Goal: Task Accomplishment & Management: Complete application form

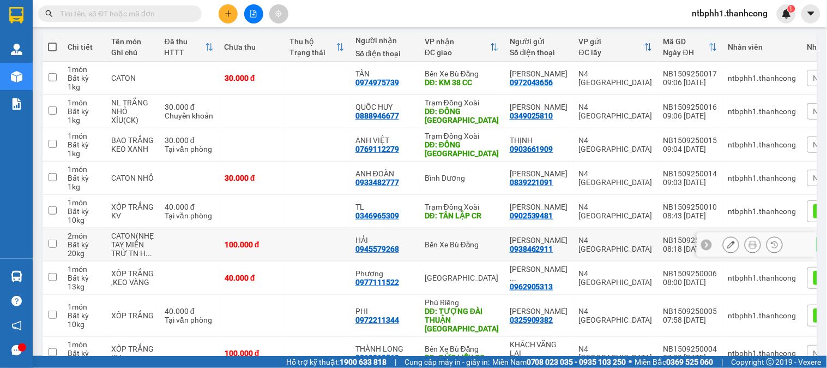
scroll to position [182, 0]
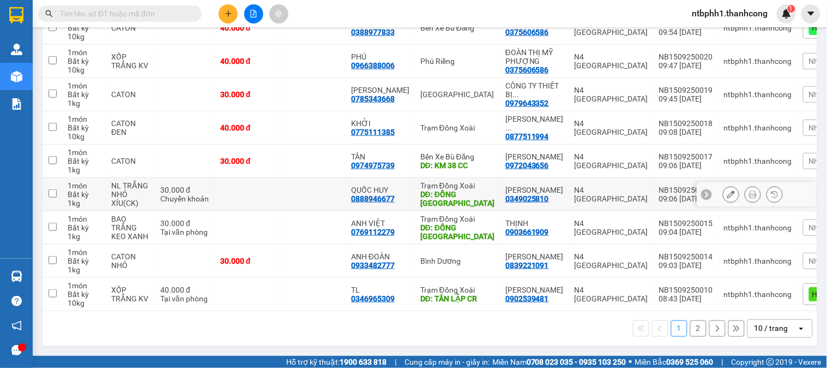
scroll to position [88, 0]
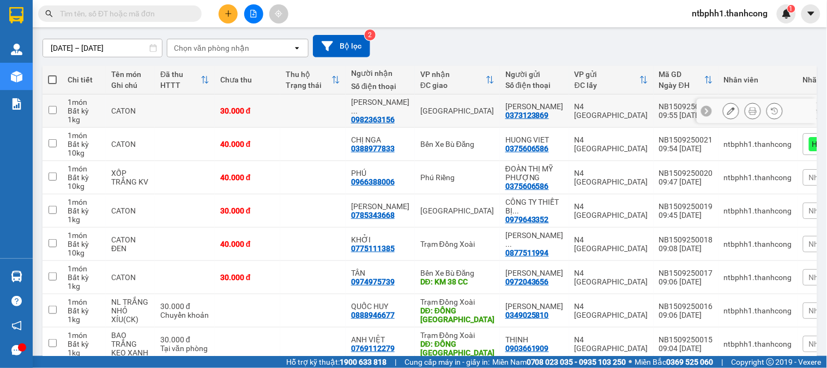
click at [52, 110] on input "checkbox" at bounding box center [53, 110] width 8 height 8
checkbox input "true"
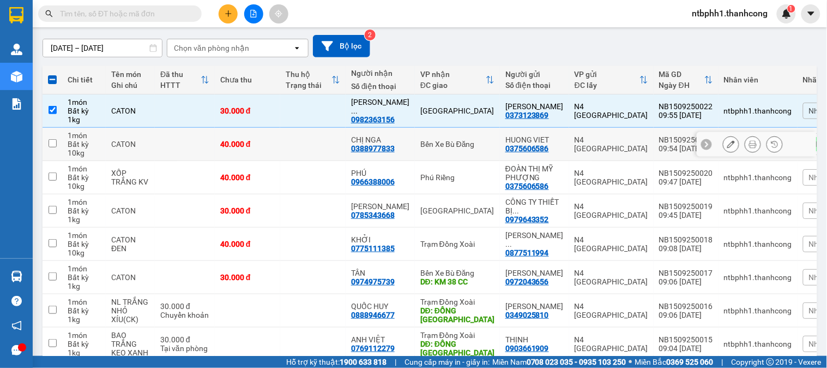
click at [52, 142] on input "checkbox" at bounding box center [53, 143] width 8 height 8
checkbox input "true"
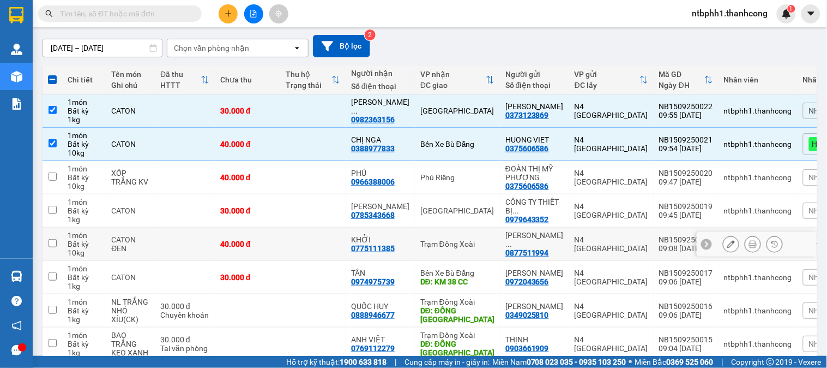
click at [53, 246] on input "checkbox" at bounding box center [53, 243] width 8 height 8
checkbox input "true"
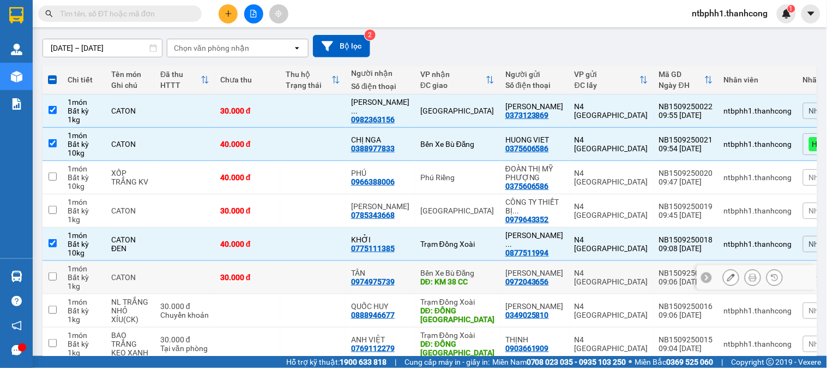
click at [51, 277] on input "checkbox" at bounding box center [53, 276] width 8 height 8
checkbox input "true"
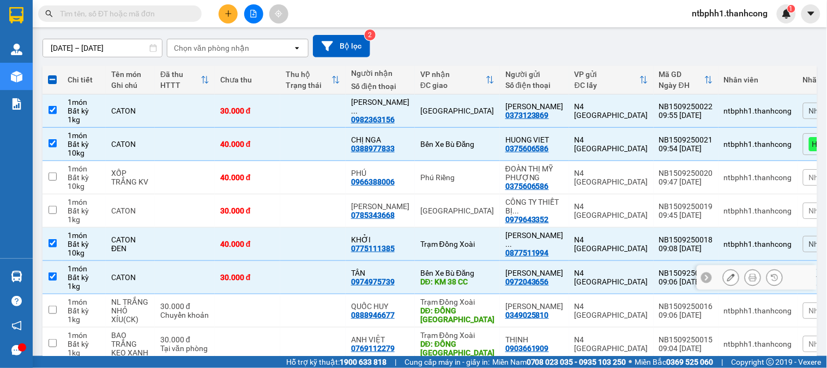
scroll to position [149, 0]
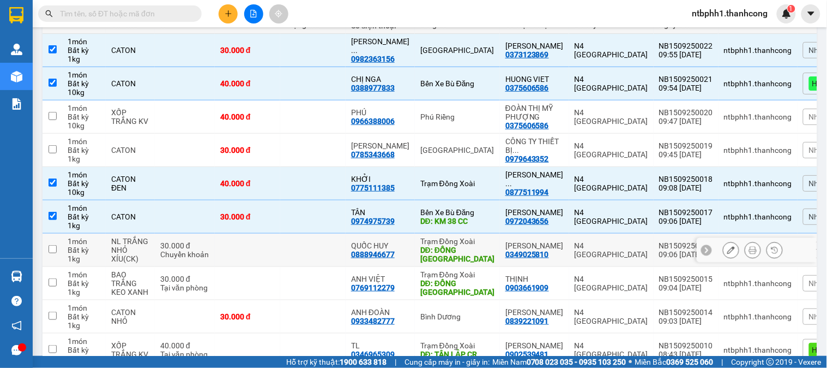
click at [52, 252] on input "checkbox" at bounding box center [53, 249] width 8 height 8
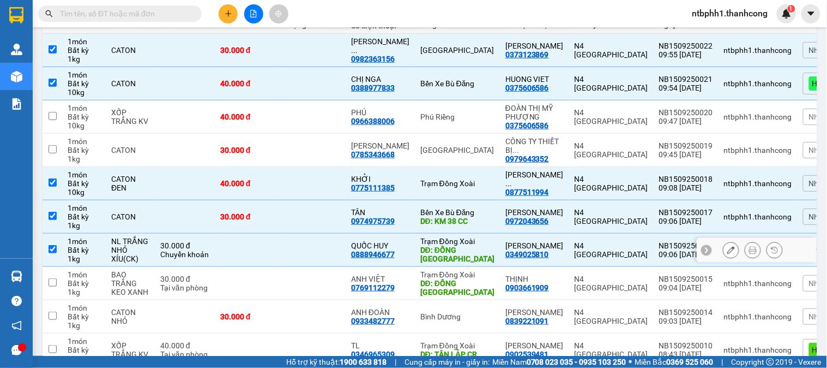
click at [52, 248] on input "checkbox" at bounding box center [53, 249] width 8 height 8
checkbox input "false"
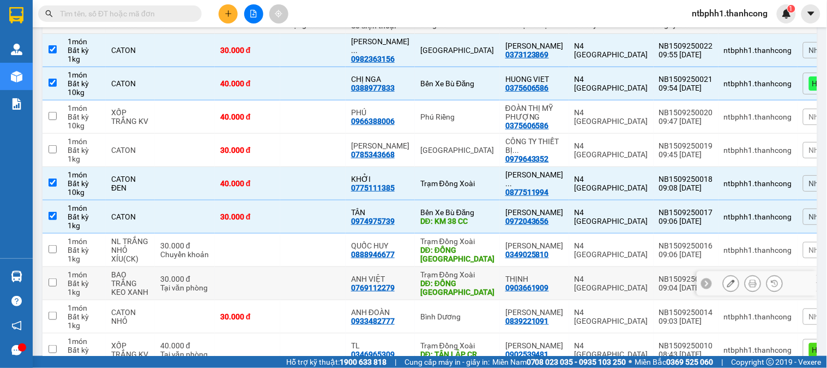
scroll to position [209, 0]
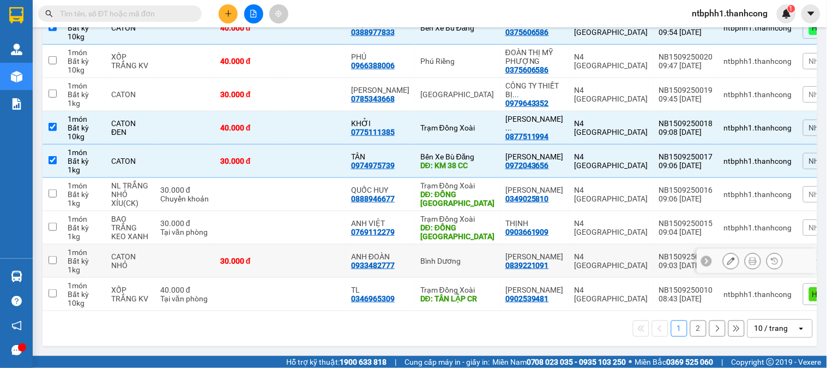
click at [51, 256] on input "checkbox" at bounding box center [53, 260] width 8 height 8
checkbox input "true"
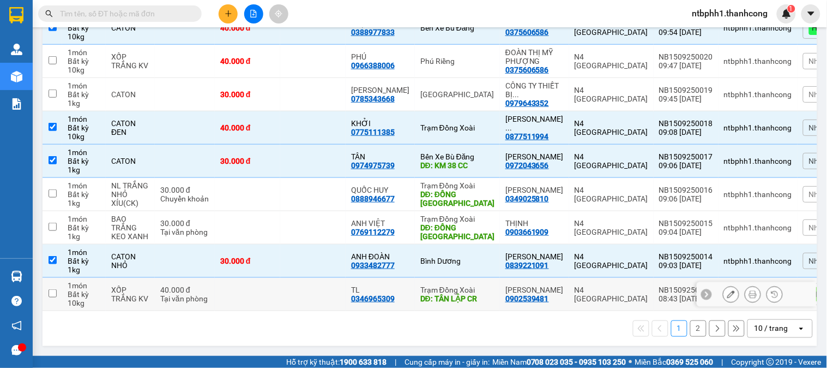
click at [52, 289] on input "checkbox" at bounding box center [53, 293] width 8 height 8
checkbox input "true"
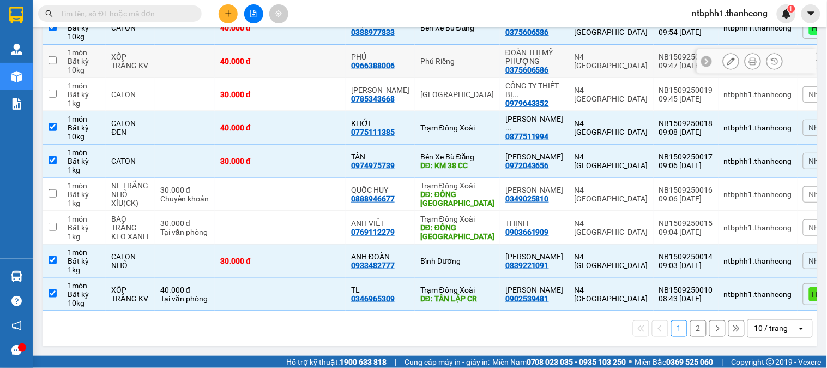
scroll to position [0, 0]
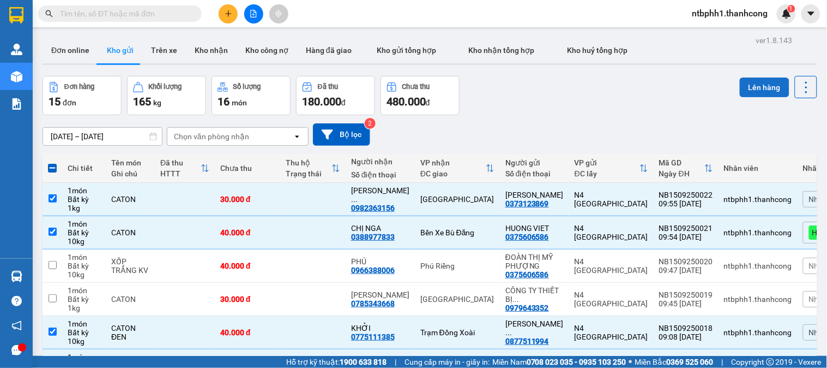
click at [746, 93] on button "Lên hàng" at bounding box center [765, 87] width 50 height 20
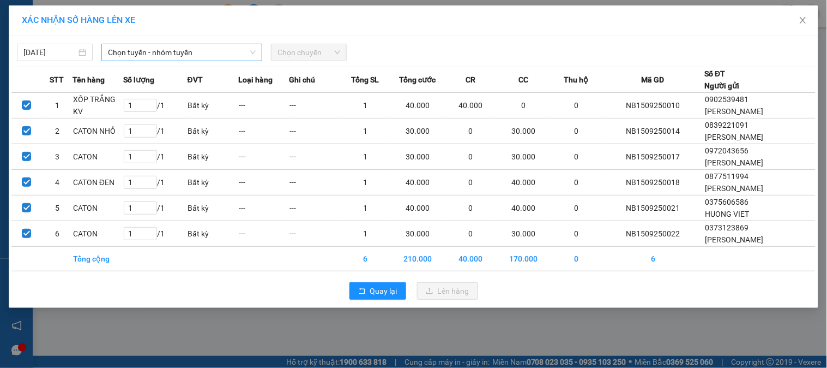
click at [158, 55] on span "Chọn tuyến - nhóm tuyến" at bounding box center [182, 52] width 148 height 16
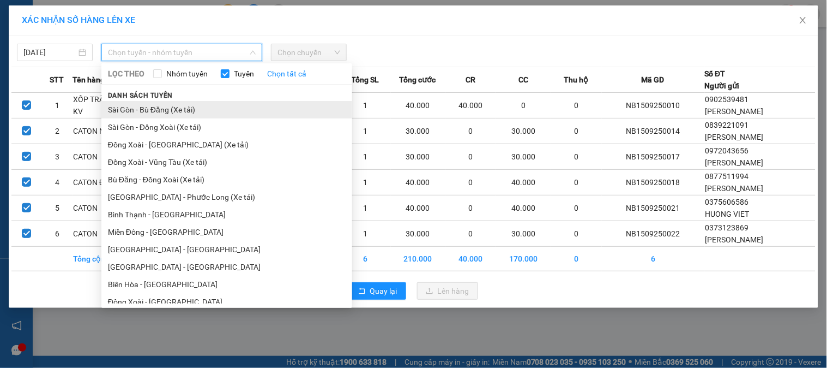
click at [177, 112] on li "Sài Gòn - Bù Đăng (Xe tải)" at bounding box center [226, 109] width 251 height 17
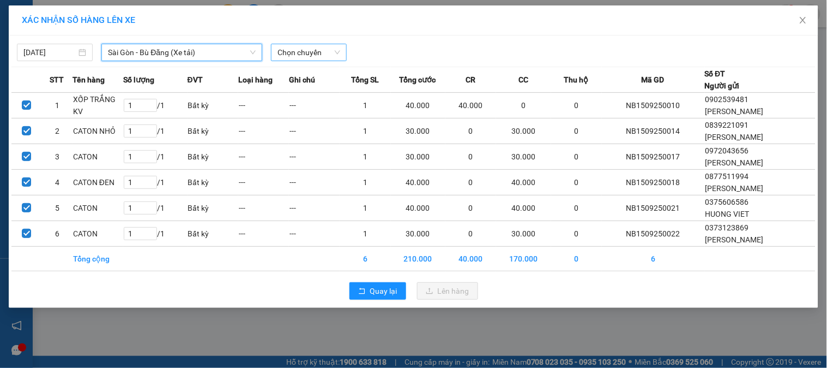
click at [284, 57] on span "Chọn chuyến" at bounding box center [309, 52] width 63 height 16
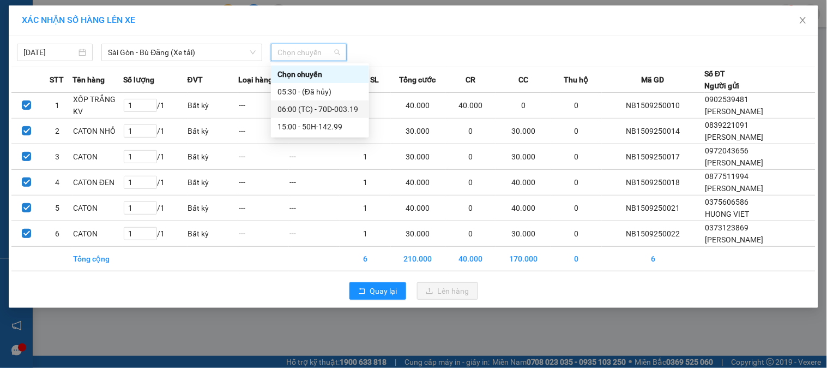
click at [333, 111] on div "06:00 (TC) - 70D-003.19" at bounding box center [320, 109] width 85 height 12
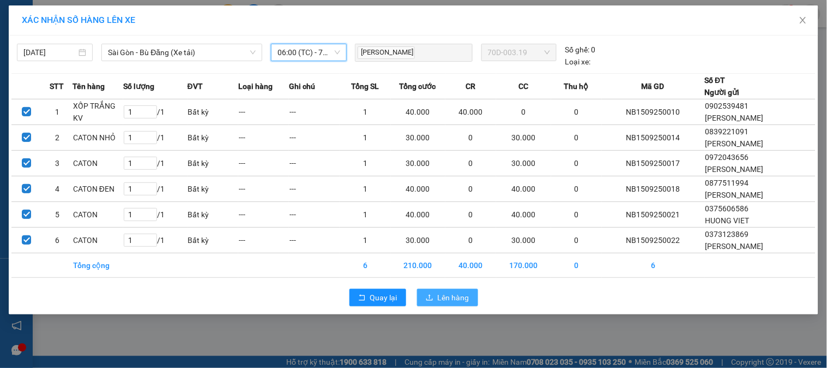
click at [461, 303] on span "Lên hàng" at bounding box center [454, 297] width 32 height 12
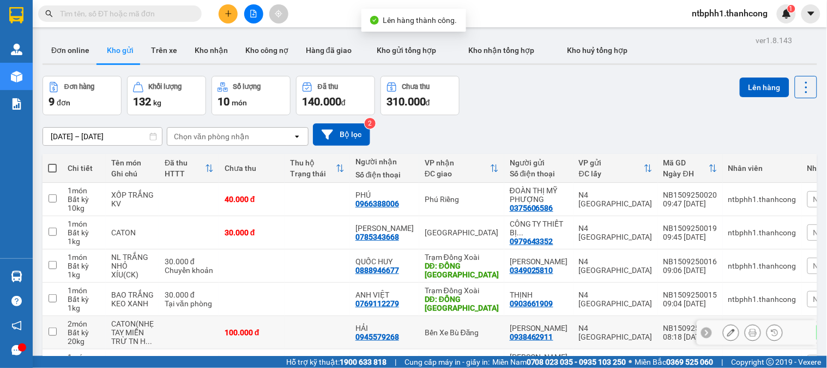
scroll to position [121, 0]
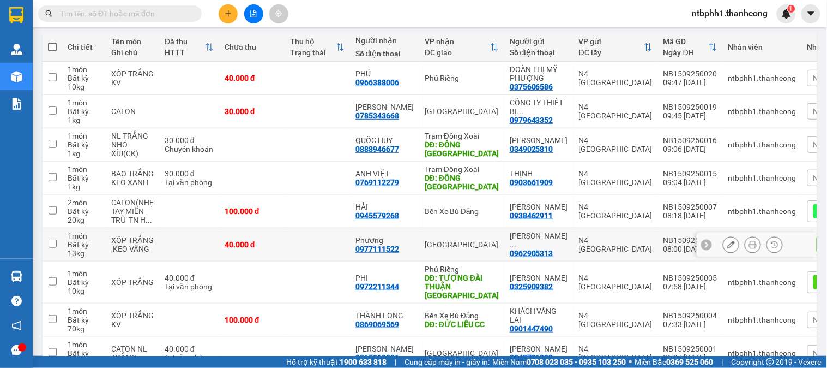
click at [51, 243] on input "checkbox" at bounding box center [53, 243] width 8 height 8
checkbox input "true"
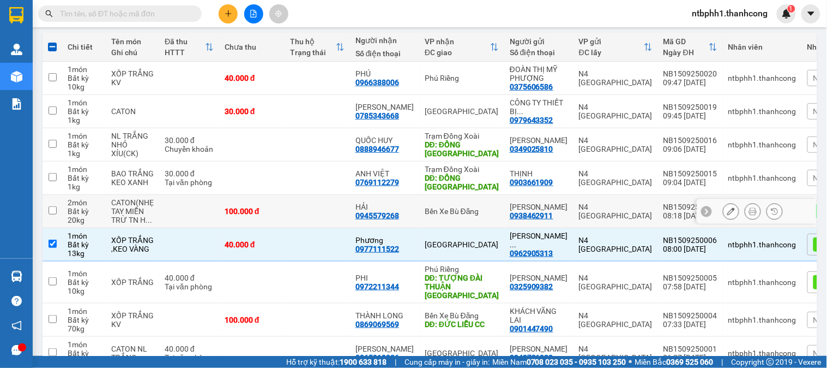
scroll to position [176, 0]
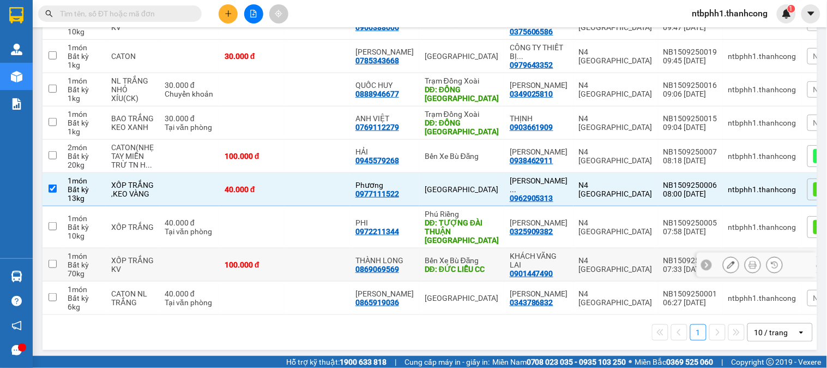
click at [53, 260] on input "checkbox" at bounding box center [53, 264] width 8 height 8
checkbox input "true"
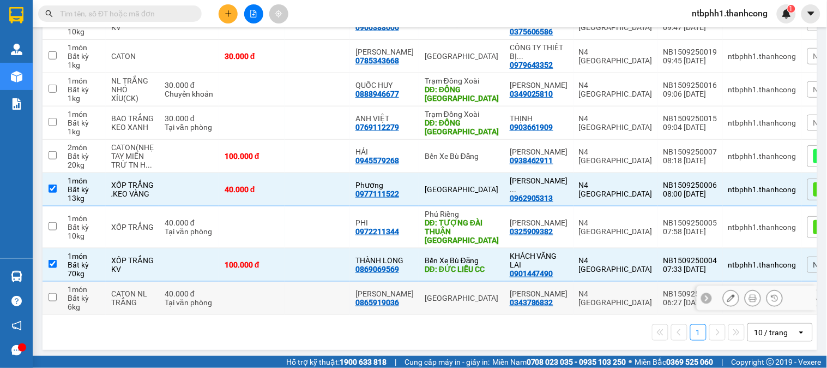
click at [50, 293] on input "checkbox" at bounding box center [53, 297] width 8 height 8
checkbox input "true"
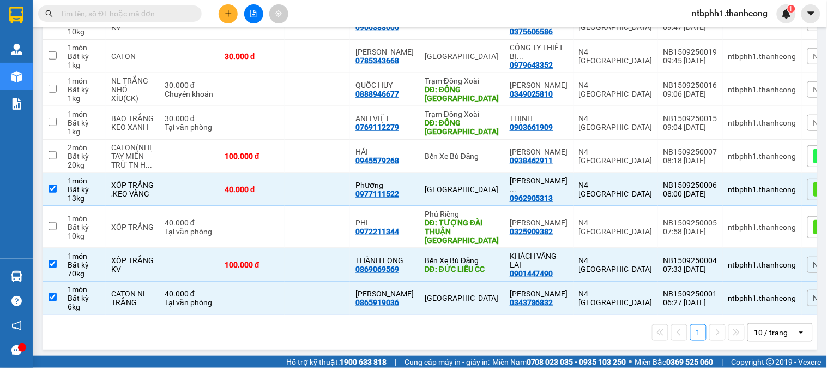
scroll to position [0, 0]
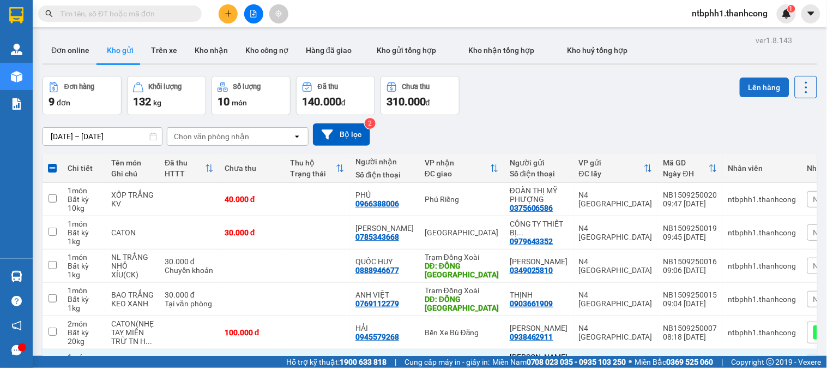
click at [743, 88] on button "Lên hàng" at bounding box center [765, 87] width 50 height 20
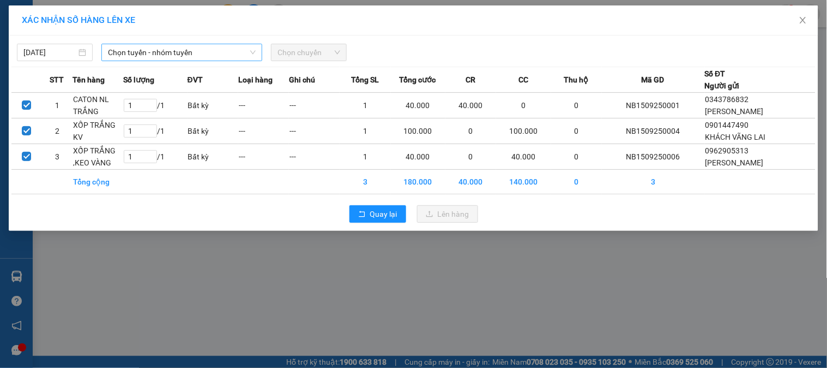
click at [202, 52] on span "Chọn tuyến - nhóm tuyến" at bounding box center [182, 52] width 148 height 16
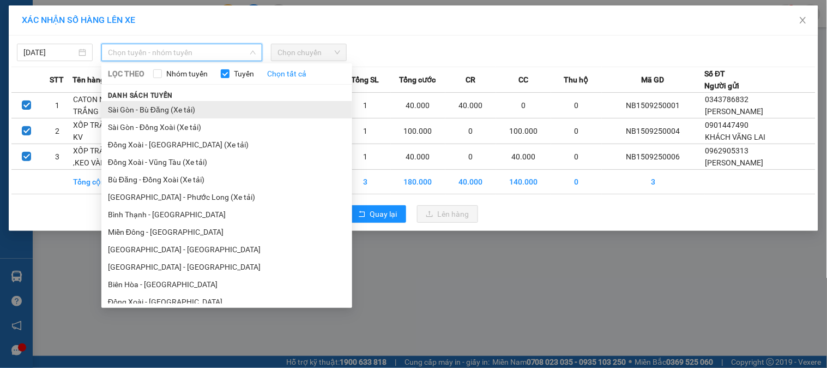
click at [193, 111] on li "Sài Gòn - Bù Đăng (Xe tải)" at bounding box center [226, 109] width 251 height 17
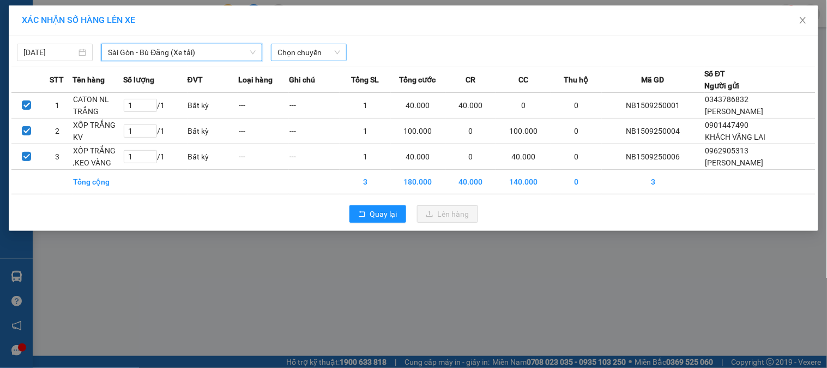
click at [281, 51] on span "Chọn chuyến" at bounding box center [309, 52] width 63 height 16
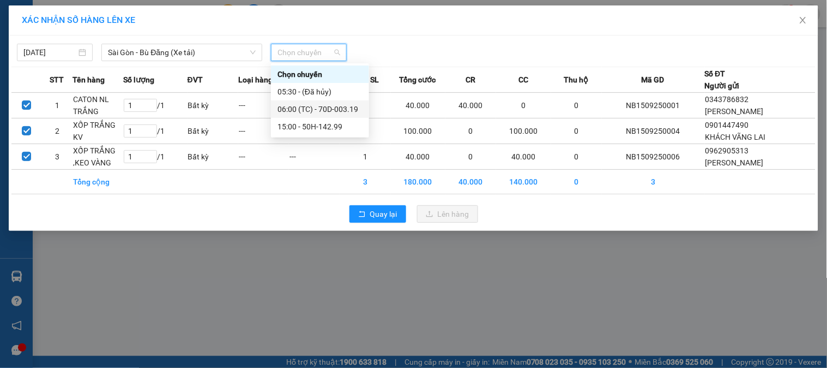
click at [330, 112] on div "06:00 (TC) - 70D-003.19" at bounding box center [320, 109] width 85 height 12
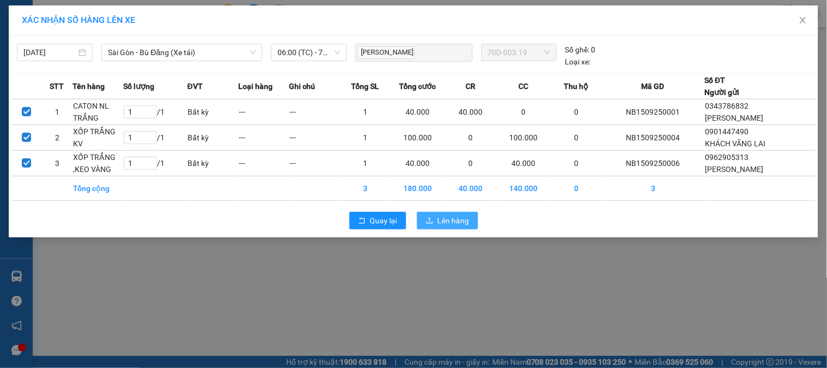
click at [427, 224] on icon "upload" at bounding box center [430, 221] width 8 height 8
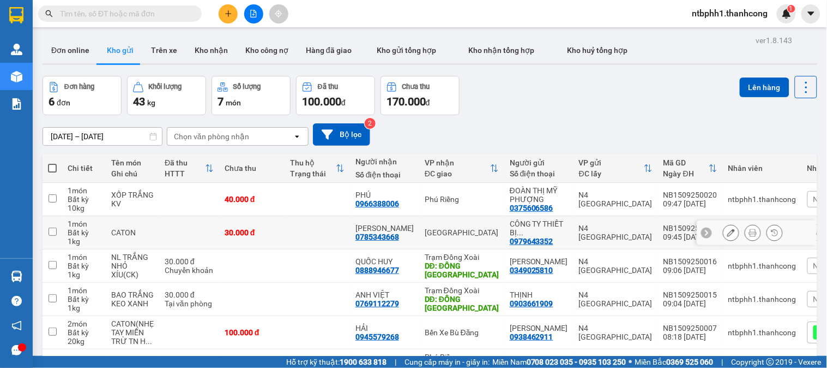
scroll to position [76, 0]
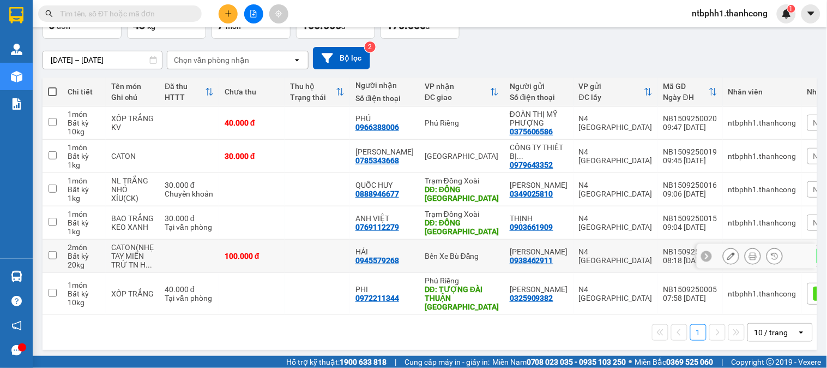
click at [49, 255] on input "checkbox" at bounding box center [53, 255] width 8 height 8
checkbox input "true"
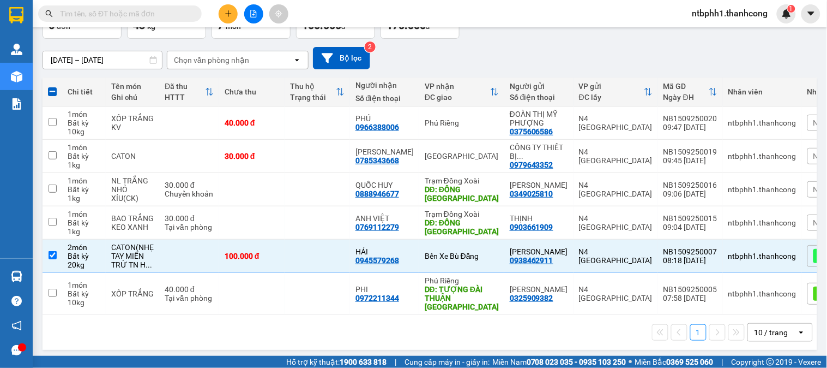
scroll to position [0, 0]
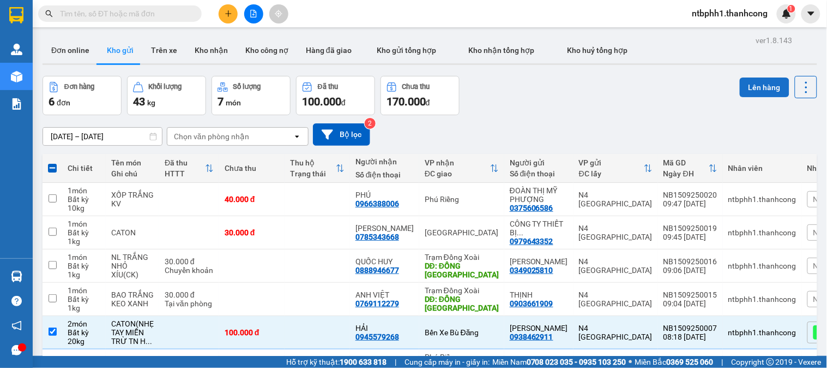
click at [763, 93] on button "Lên hàng" at bounding box center [765, 87] width 50 height 20
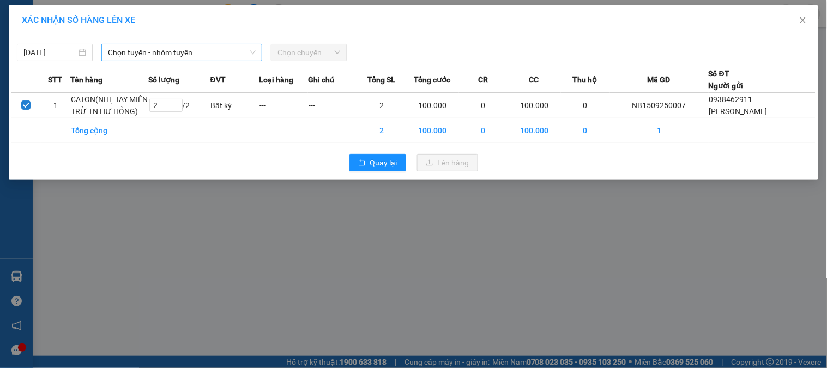
click at [186, 51] on span "Chọn tuyến - nhóm tuyến" at bounding box center [182, 52] width 148 height 16
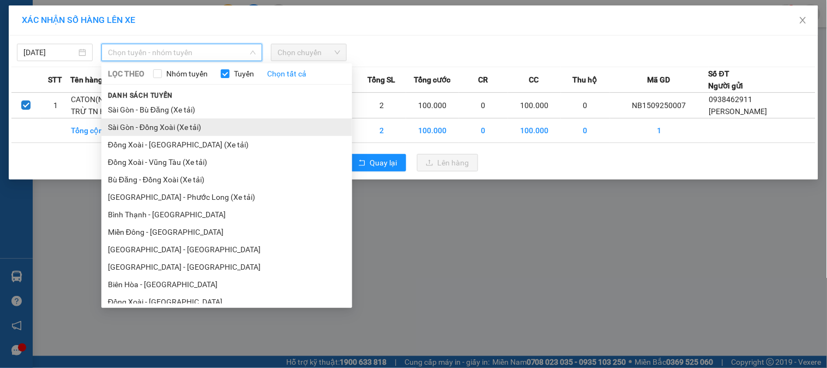
click at [183, 118] on li "Sài Gòn - Đồng Xoài (Xe tải)" at bounding box center [226, 126] width 251 height 17
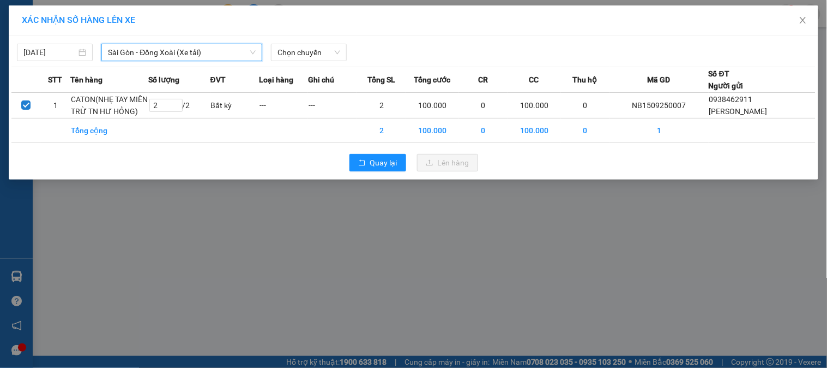
click at [199, 56] on span "Sài Gòn - Đồng Xoài (Xe tải)" at bounding box center [182, 52] width 148 height 16
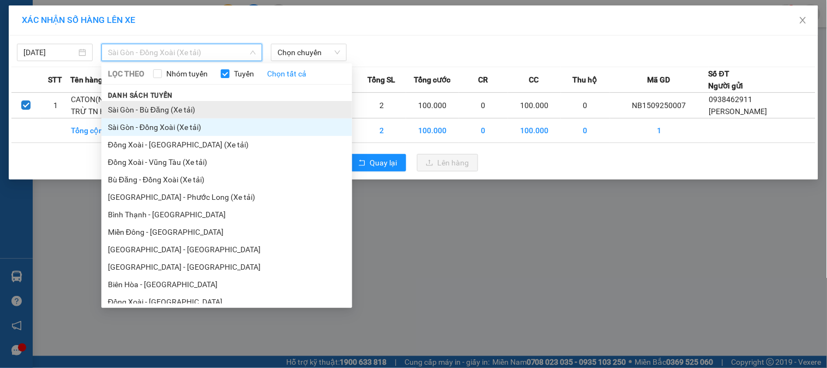
click at [194, 112] on li "Sài Gòn - Bù Đăng (Xe tải)" at bounding box center [226, 109] width 251 height 17
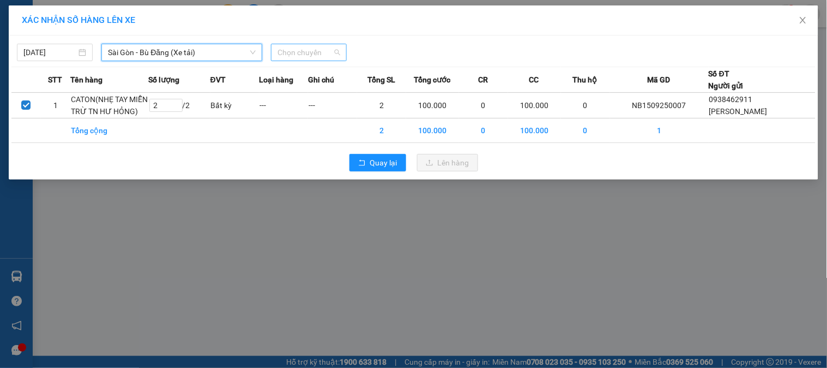
click at [287, 55] on span "Chọn chuyến" at bounding box center [309, 52] width 63 height 16
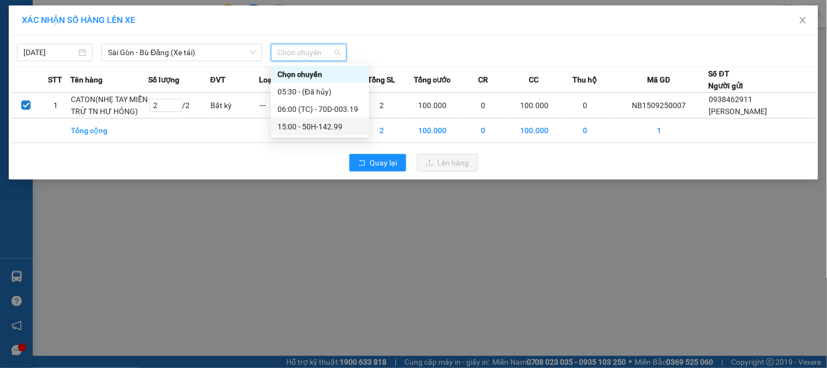
click at [339, 113] on div "06:00 (TC) - 70D-003.19" at bounding box center [320, 109] width 85 height 12
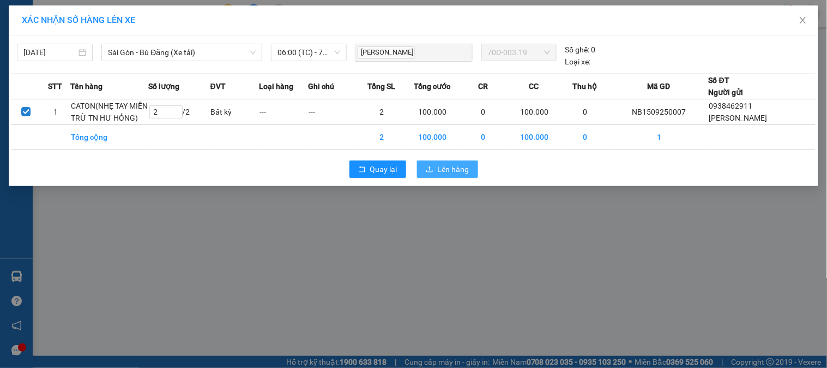
click at [446, 170] on span "Lên hàng" at bounding box center [454, 169] width 32 height 12
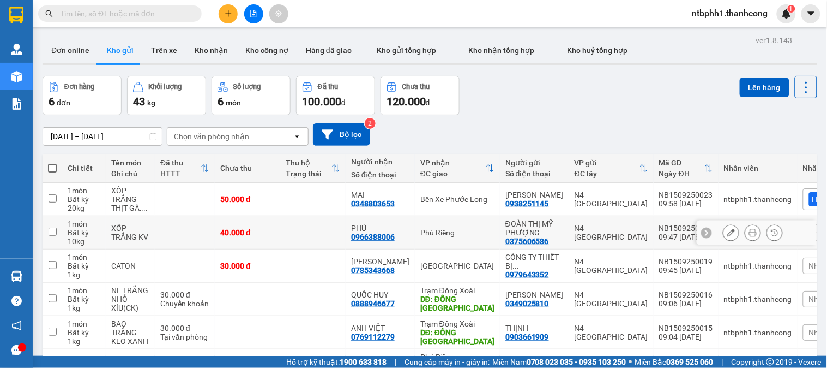
scroll to position [76, 0]
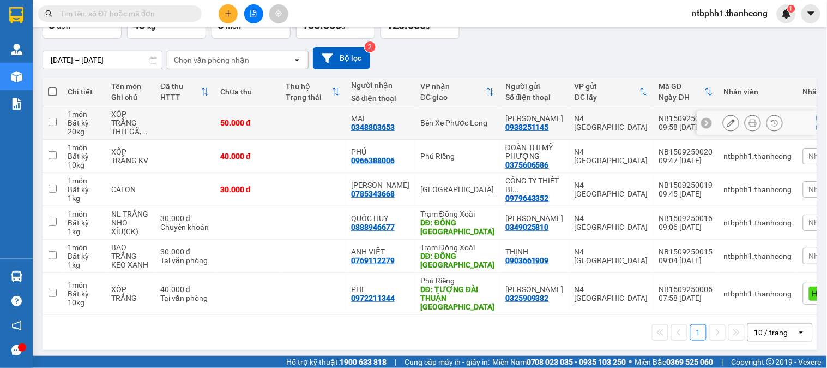
click at [51, 123] on input "checkbox" at bounding box center [53, 122] width 8 height 8
checkbox input "true"
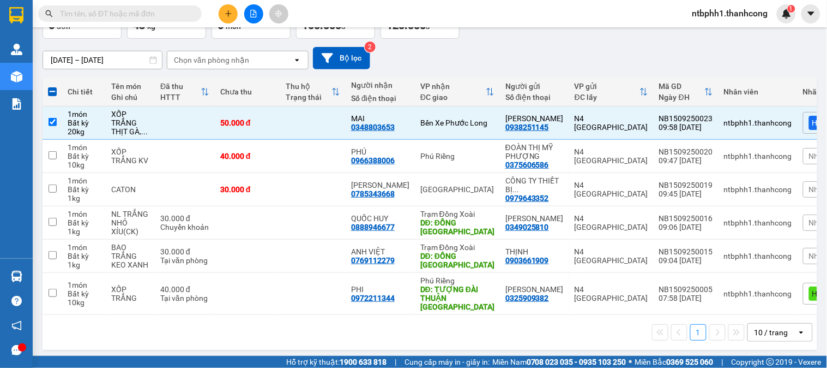
scroll to position [0, 0]
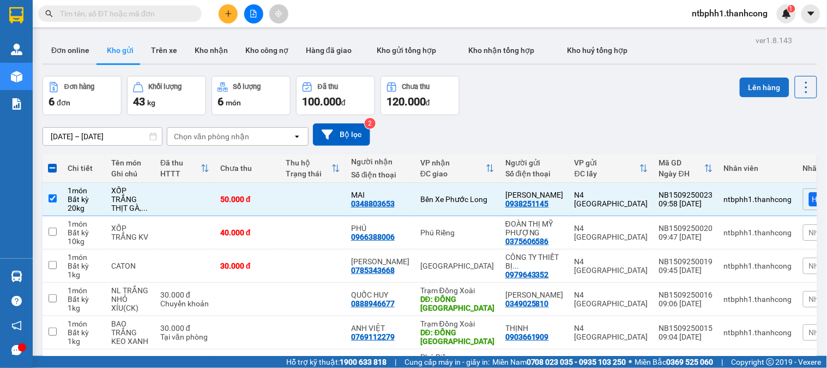
click at [745, 81] on button "Lên hàng" at bounding box center [765, 87] width 50 height 20
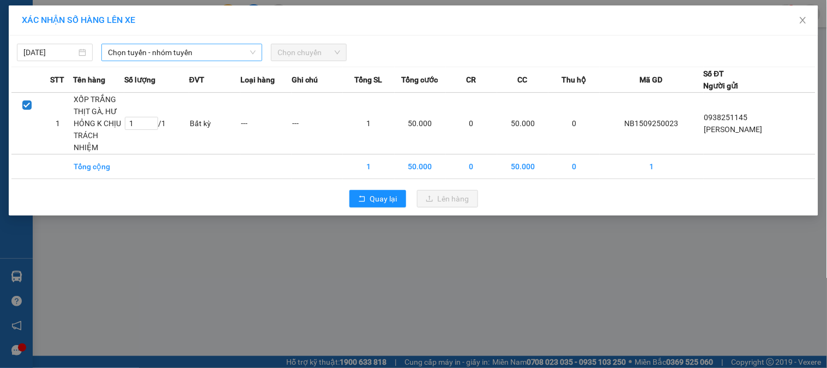
click at [175, 57] on span "Chọn tuyến - nhóm tuyến" at bounding box center [182, 52] width 148 height 16
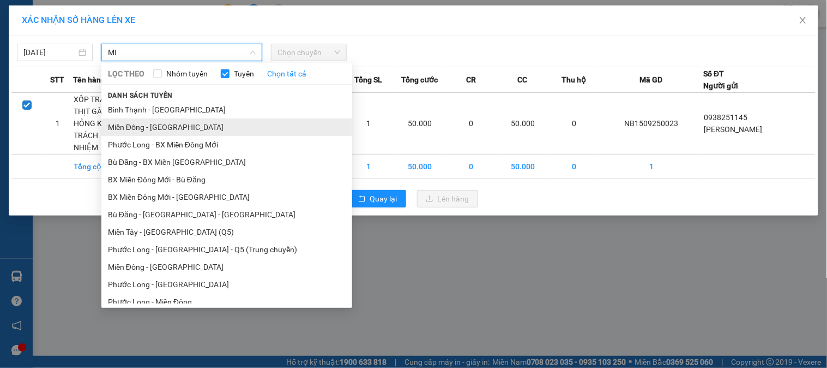
type input "MI"
click at [195, 126] on li "Miền Đông - Phước Long" at bounding box center [226, 126] width 251 height 17
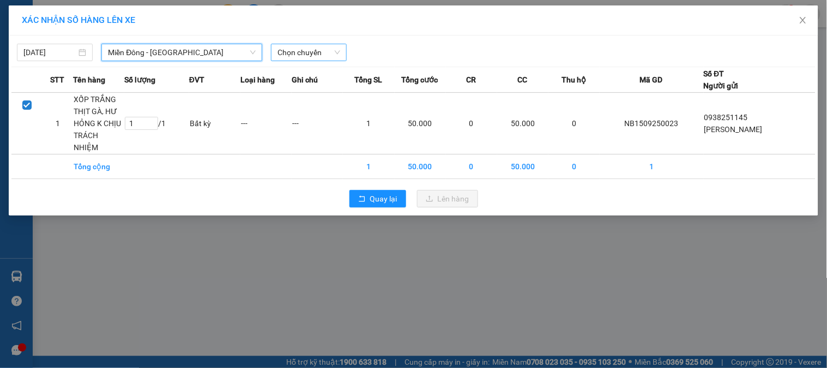
click at [305, 53] on span "Chọn chuyến" at bounding box center [309, 52] width 63 height 16
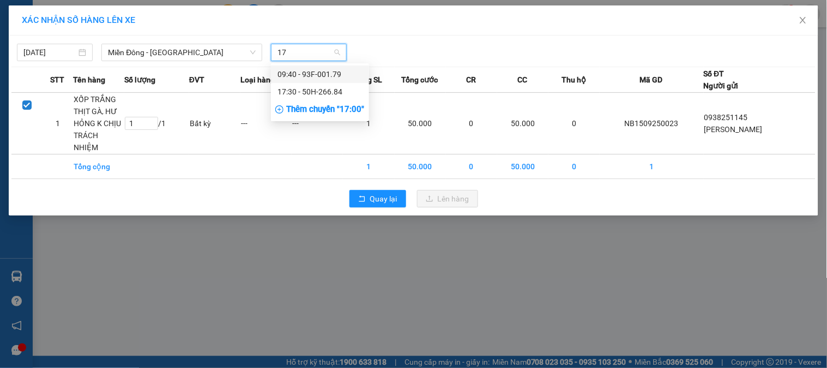
type input "179"
click at [347, 77] on div "09:40 - 93F-001.79" at bounding box center [320, 74] width 85 height 12
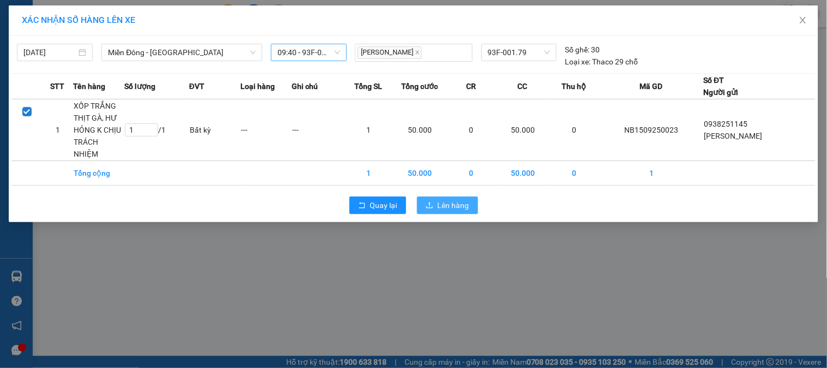
click at [446, 199] on span "Lên hàng" at bounding box center [454, 205] width 32 height 12
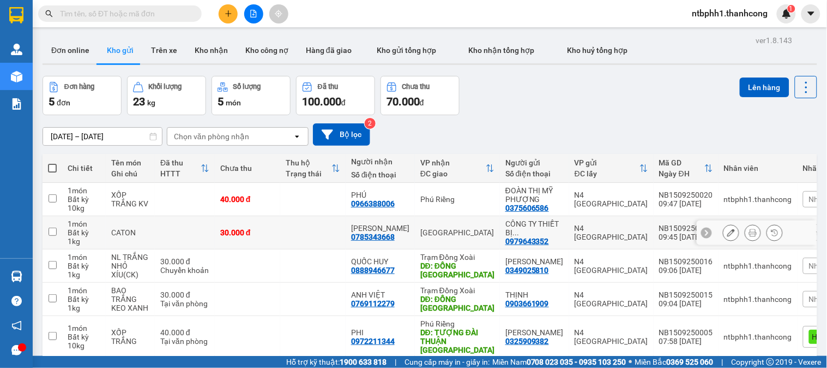
scroll to position [50, 0]
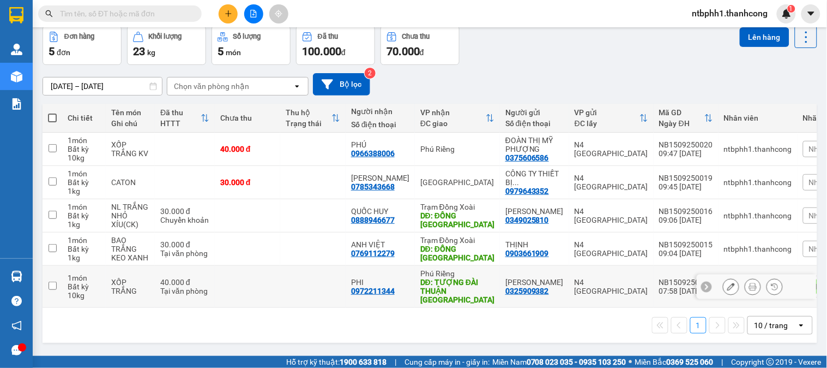
click at [52, 281] on input "checkbox" at bounding box center [53, 285] width 8 height 8
checkbox input "true"
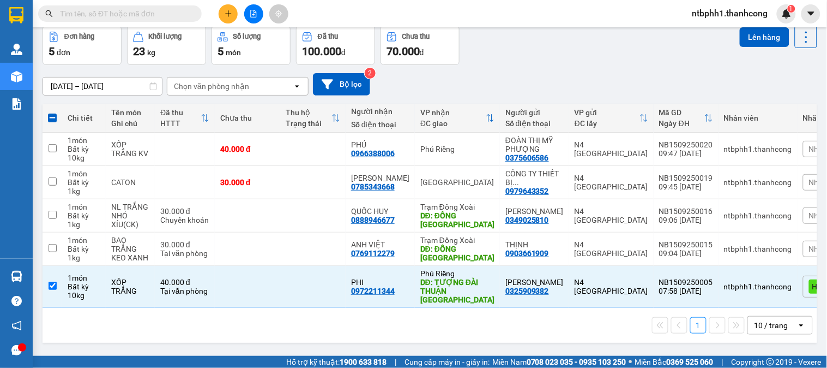
scroll to position [0, 0]
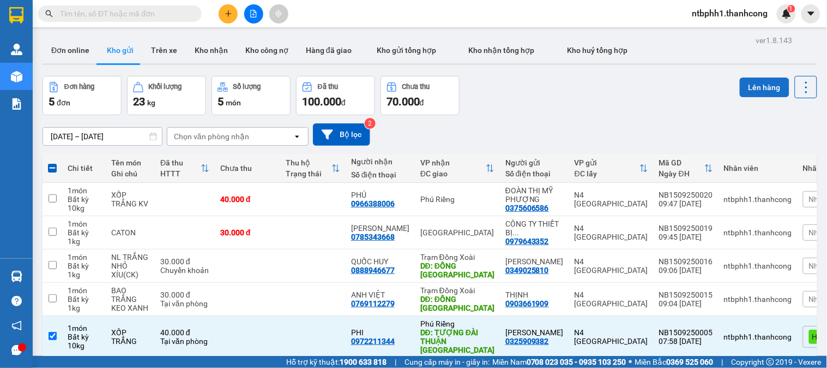
click at [745, 85] on button "Lên hàng" at bounding box center [765, 87] width 50 height 20
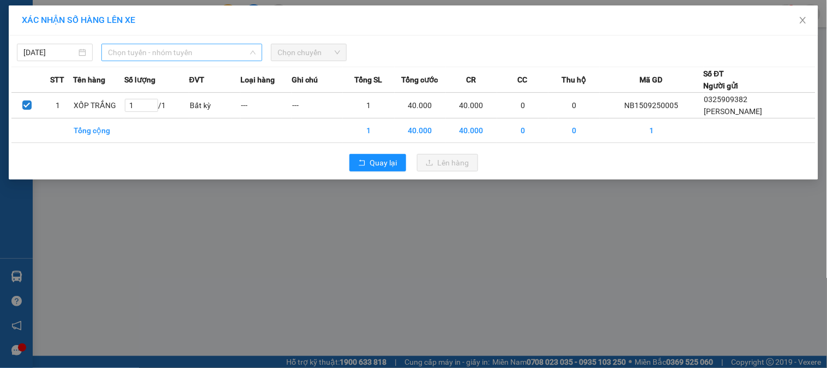
click at [160, 56] on span "Chọn tuyến - nhóm tuyến" at bounding box center [182, 52] width 148 height 16
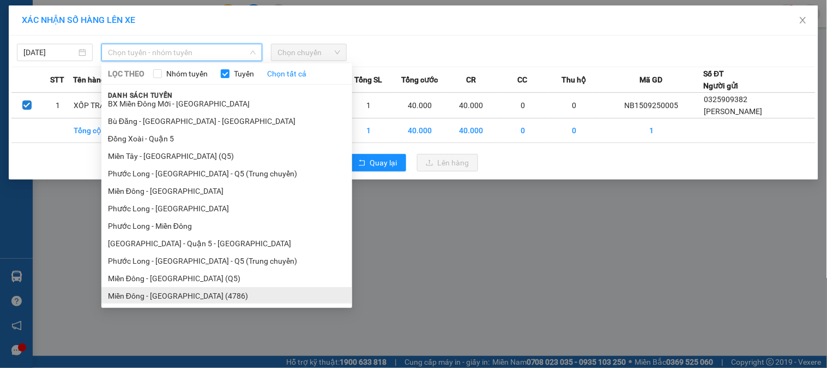
scroll to position [424, 0]
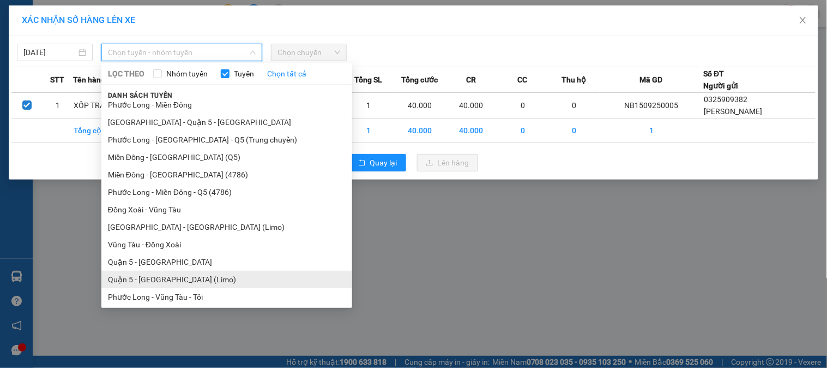
click at [171, 280] on li "Quận 5 - [GEOGRAPHIC_DATA] (Limo)" at bounding box center [226, 279] width 251 height 17
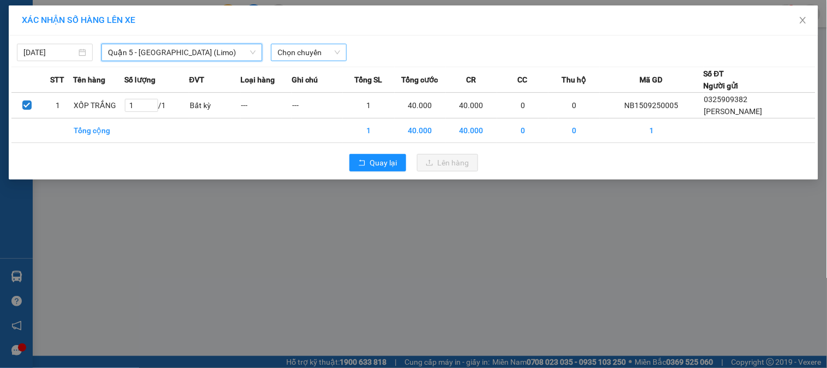
click at [298, 61] on input "search" at bounding box center [305, 52] width 55 height 16
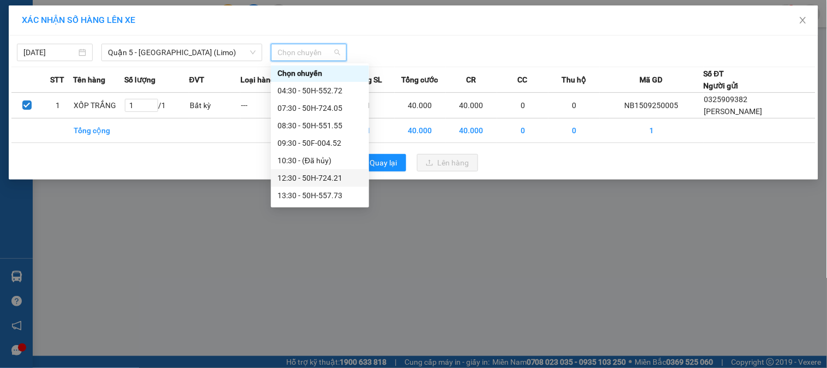
scroll to position [0, 0]
click at [134, 56] on span "Quận 5 - [GEOGRAPHIC_DATA] (Limo)" at bounding box center [182, 52] width 148 height 16
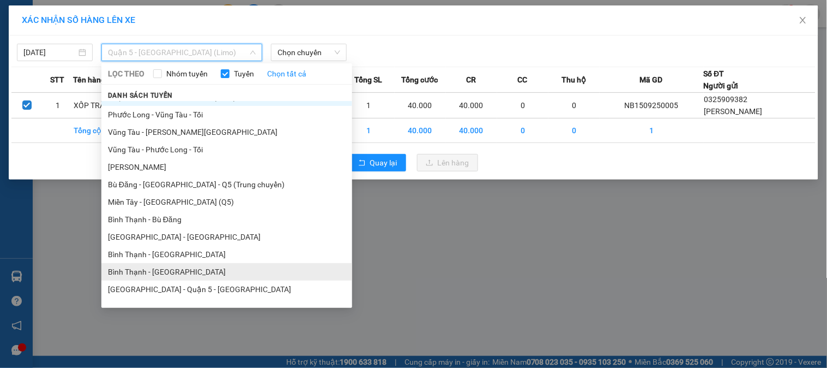
scroll to position [667, 0]
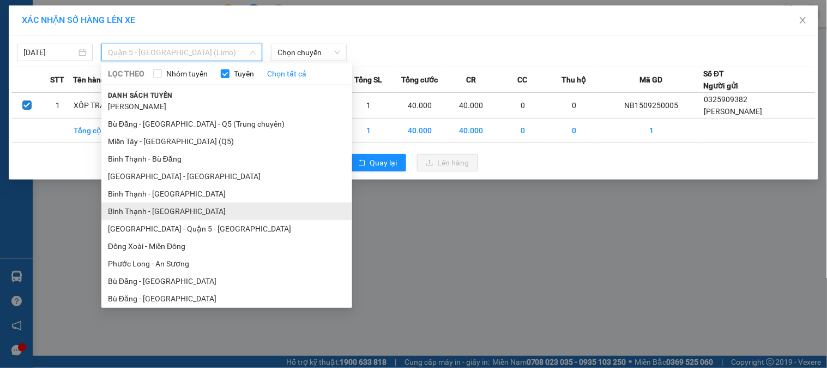
click at [190, 209] on li "Bình Thạnh - [GEOGRAPHIC_DATA]" at bounding box center [226, 210] width 251 height 17
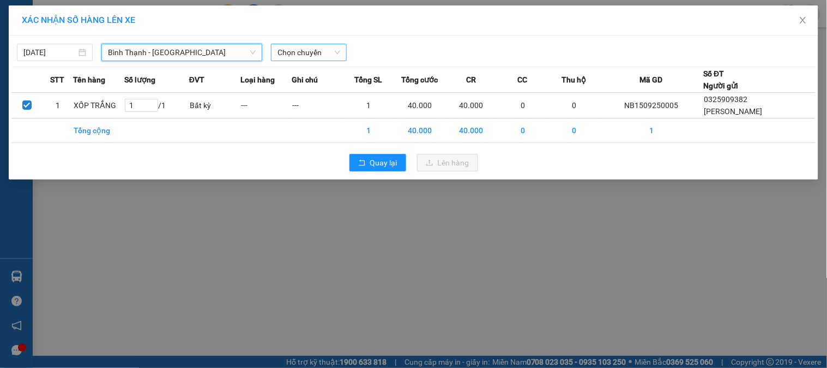
click at [285, 51] on span "Chọn chuyến" at bounding box center [309, 52] width 63 height 16
click at [193, 47] on span "Bình Thạnh - [GEOGRAPHIC_DATA]" at bounding box center [182, 52] width 148 height 16
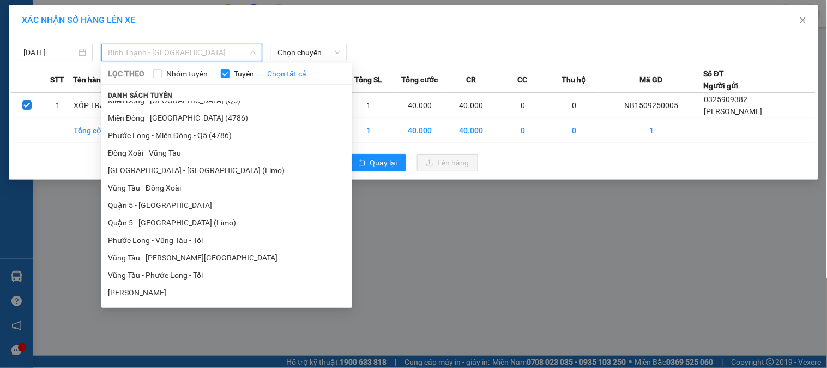
scroll to position [541, 0]
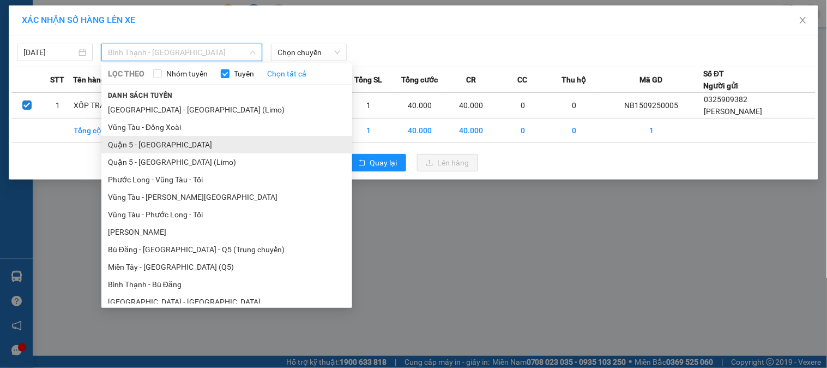
click at [205, 143] on li "Quận 5 - [GEOGRAPHIC_DATA]" at bounding box center [226, 144] width 251 height 17
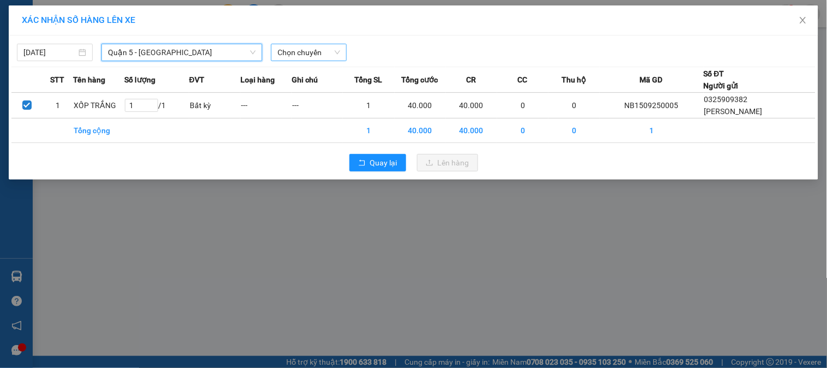
click at [285, 50] on span "Chọn chuyến" at bounding box center [309, 52] width 63 height 16
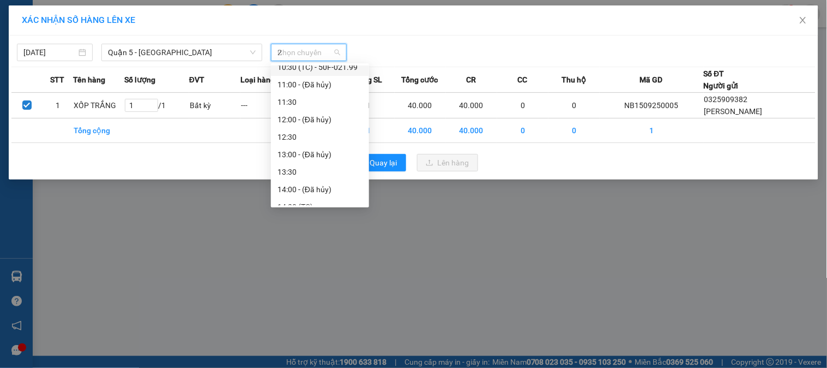
scroll to position [0, 0]
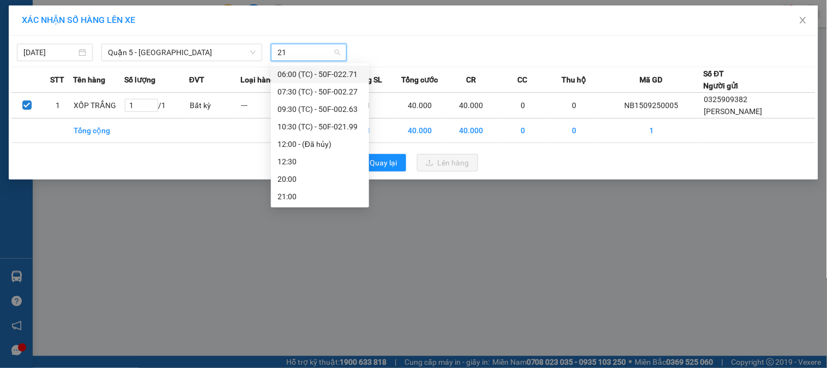
type input "218"
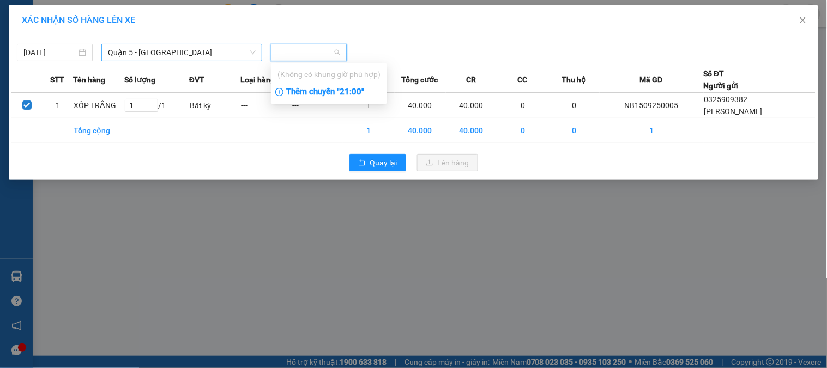
click at [213, 47] on span "Quận 5 - [GEOGRAPHIC_DATA]" at bounding box center [182, 52] width 148 height 16
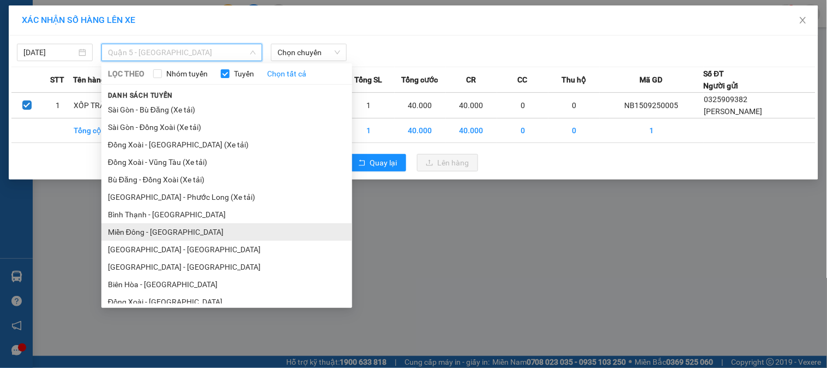
click at [199, 230] on li "Miền Đông - [GEOGRAPHIC_DATA]" at bounding box center [226, 231] width 251 height 17
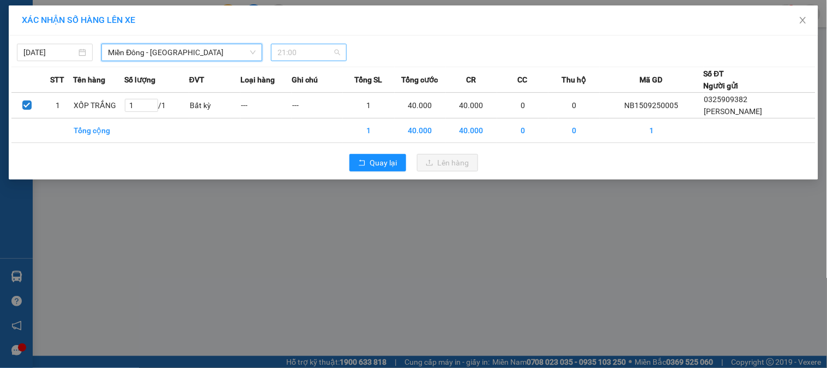
click at [297, 57] on span "21:00" at bounding box center [309, 52] width 63 height 16
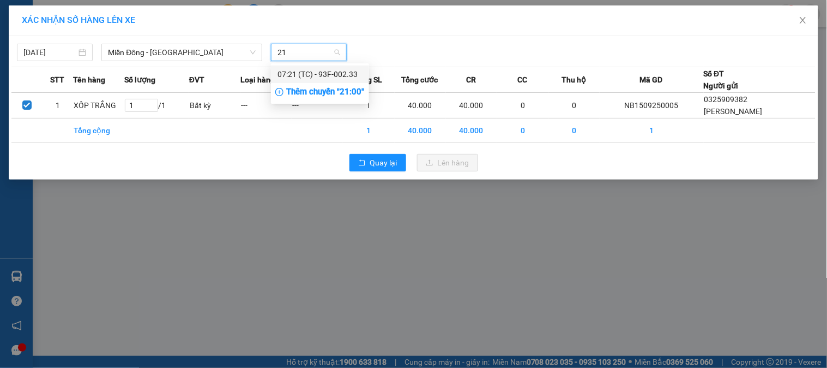
type input "218"
click at [188, 47] on span "Miền Đông - [GEOGRAPHIC_DATA]" at bounding box center [182, 52] width 148 height 16
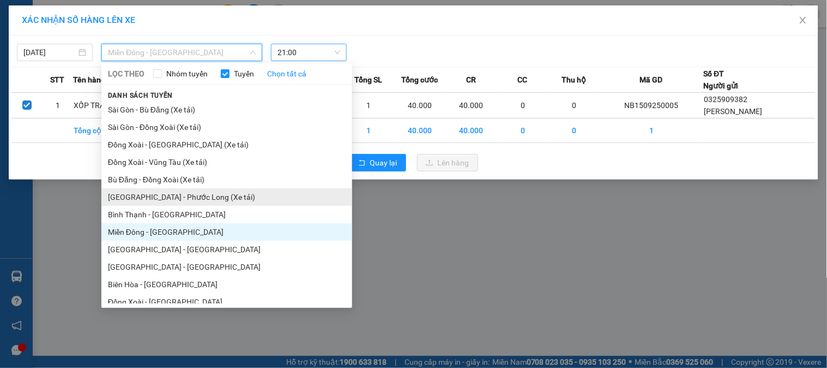
click at [206, 200] on li "[GEOGRAPHIC_DATA] - Phước Long (Xe tải)" at bounding box center [226, 196] width 251 height 17
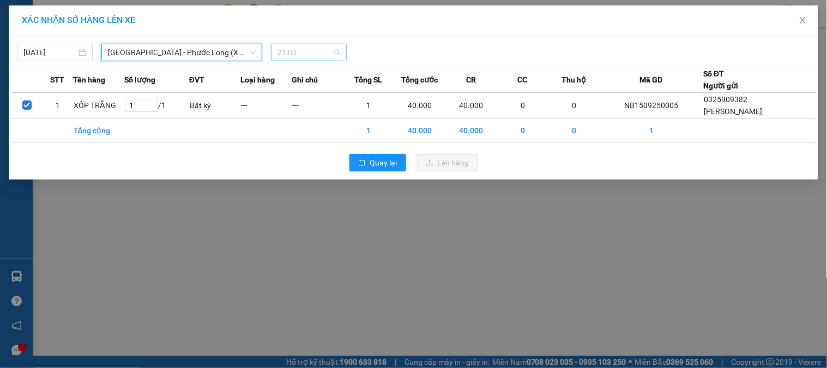
click at [292, 53] on span "21:00" at bounding box center [309, 52] width 63 height 16
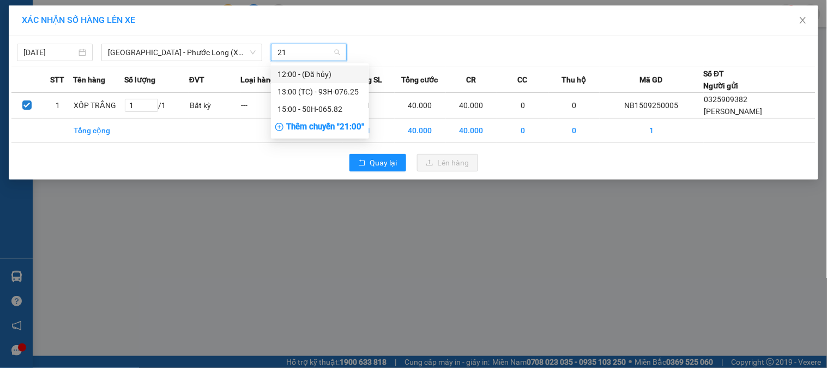
type input "218"
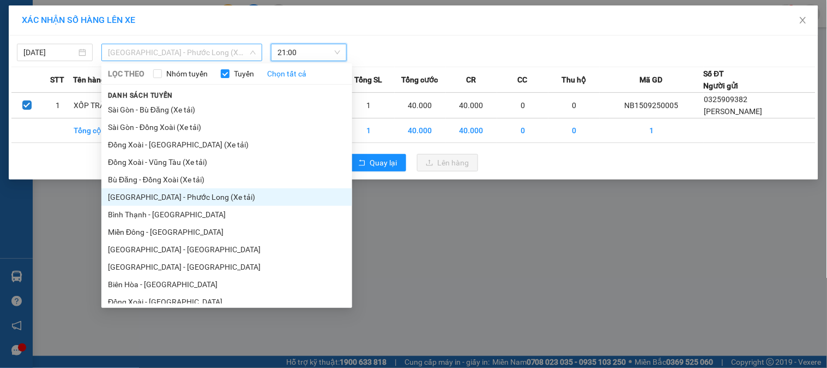
click at [155, 44] on span "[GEOGRAPHIC_DATA] - Phước Long (Xe tải)" at bounding box center [182, 52] width 148 height 16
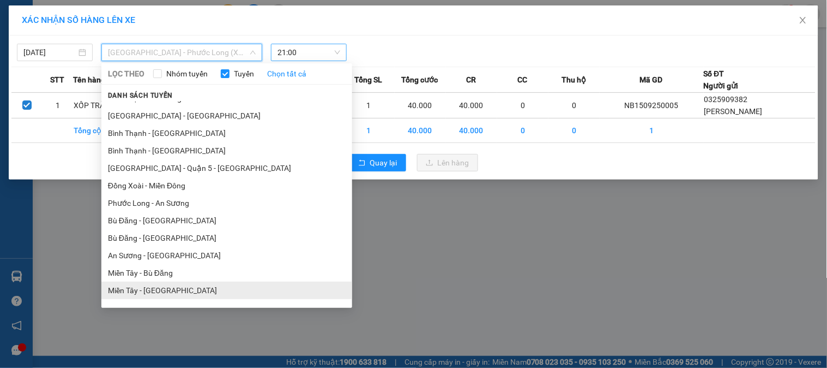
scroll to position [844, 0]
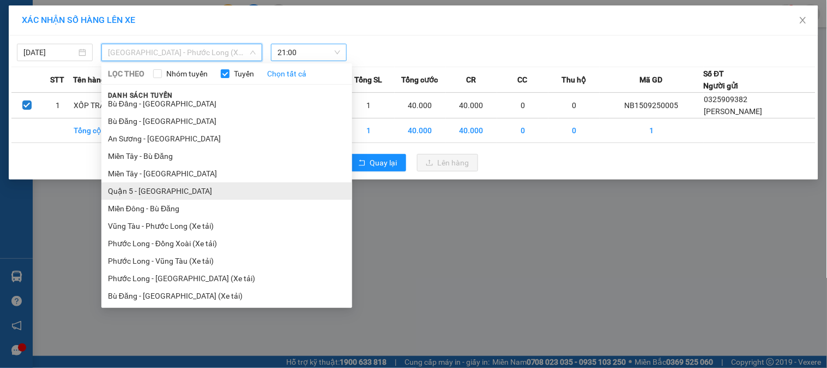
click at [215, 193] on li "Quận 5 - [GEOGRAPHIC_DATA]" at bounding box center [226, 190] width 251 height 17
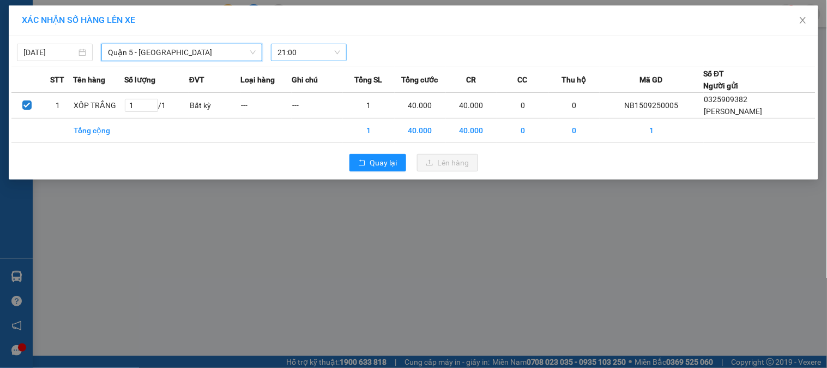
click at [303, 52] on span "21:00" at bounding box center [309, 52] width 63 height 16
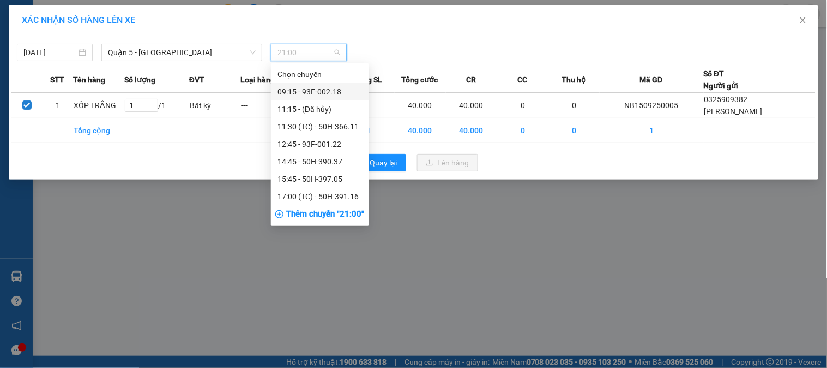
click at [335, 89] on div "09:15 - 93F-002.18" at bounding box center [320, 92] width 85 height 12
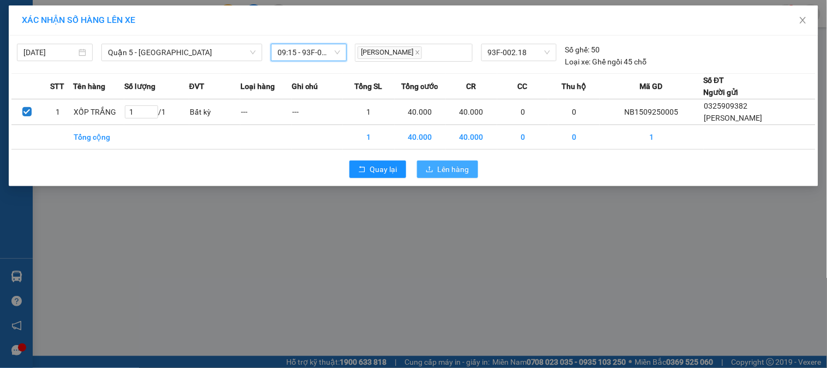
click at [463, 165] on span "Lên hàng" at bounding box center [454, 169] width 32 height 12
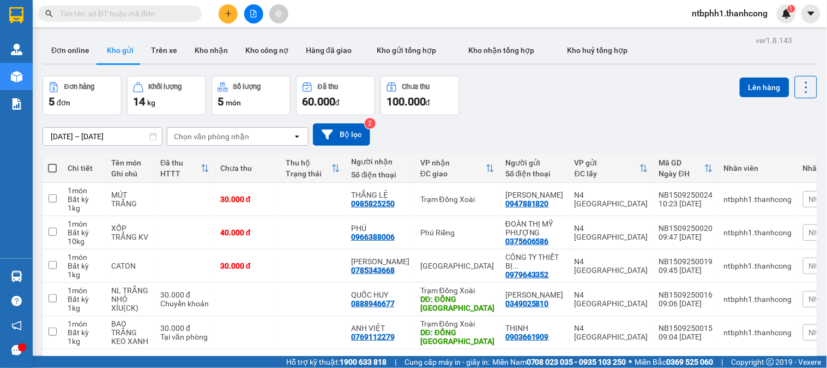
click at [231, 13] on icon "plus" at bounding box center [228, 13] width 6 height 1
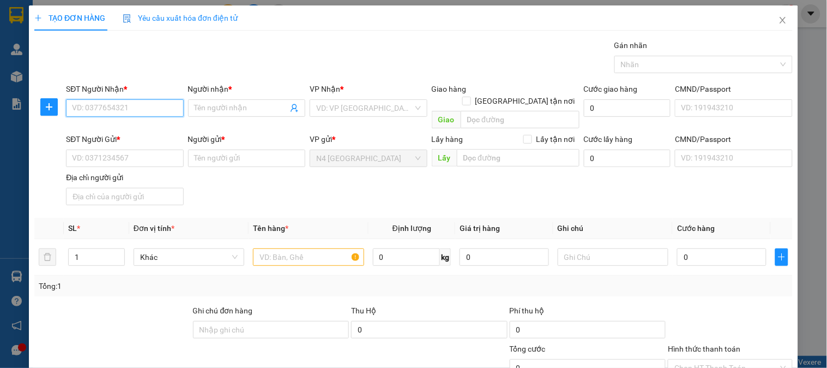
click at [105, 104] on input "SĐT Người Nhận *" at bounding box center [124, 107] width 117 height 17
paste input "0989.373.303"
click at [104, 108] on input "0989.373.303" at bounding box center [124, 107] width 117 height 17
type input "0989373303"
click at [213, 106] on input "Người nhận *" at bounding box center [241, 108] width 93 height 12
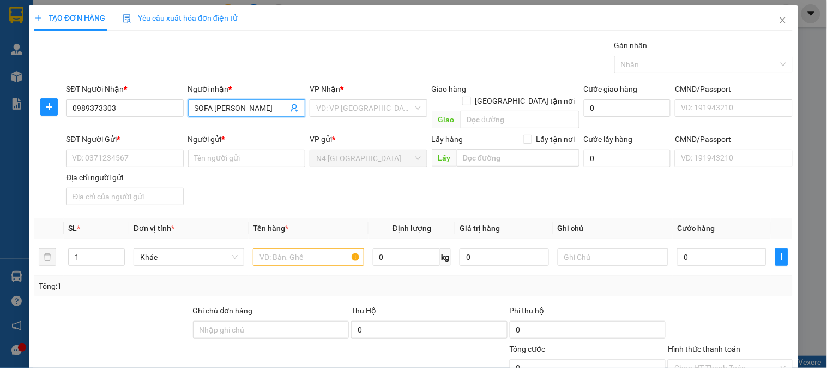
type input "SOFA [PERSON_NAME]"
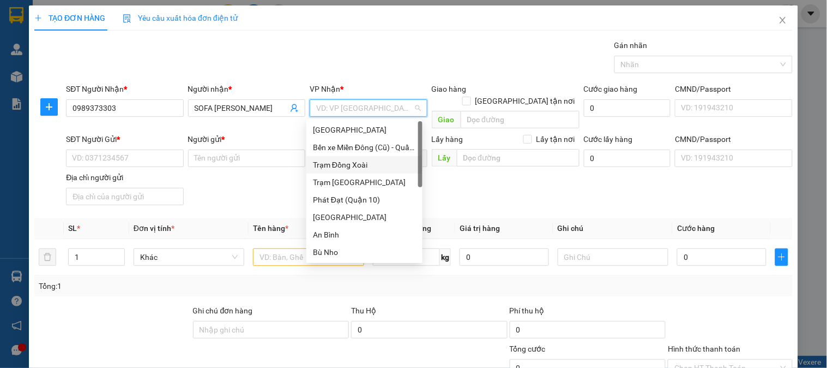
click at [360, 159] on div "Trạm Đồng Xoài" at bounding box center [364, 165] width 103 height 12
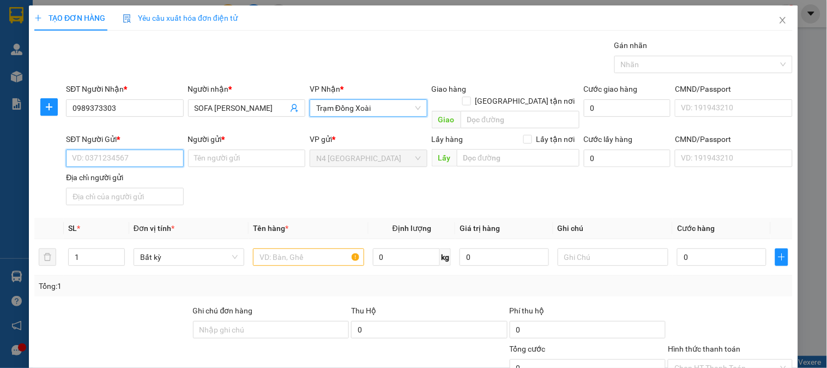
click at [164, 149] on input "SĐT Người Gửi *" at bounding box center [124, 157] width 117 height 17
paste input "0933.203.516"
click at [106, 151] on input "0933.203.516" at bounding box center [124, 157] width 117 height 17
type input "0933203516"
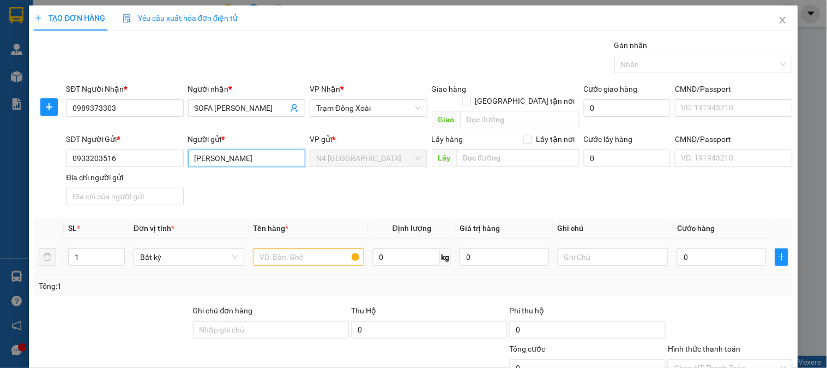
type input "[PERSON_NAME]"
click at [279, 248] on input "text" at bounding box center [308, 256] width 111 height 17
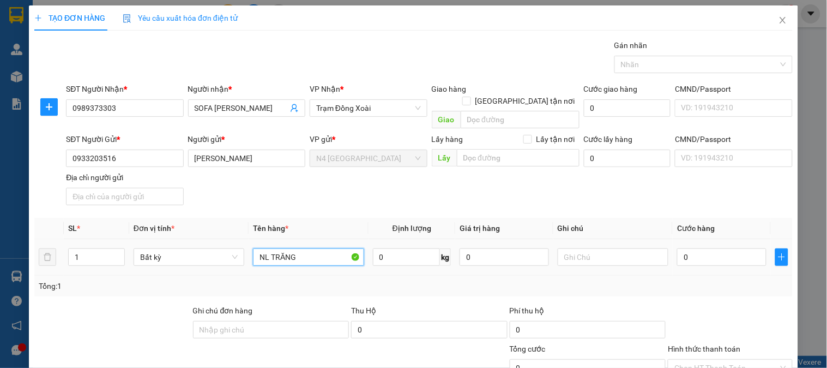
type input "NL TRĂNG"
type input "30"
type input "60.000"
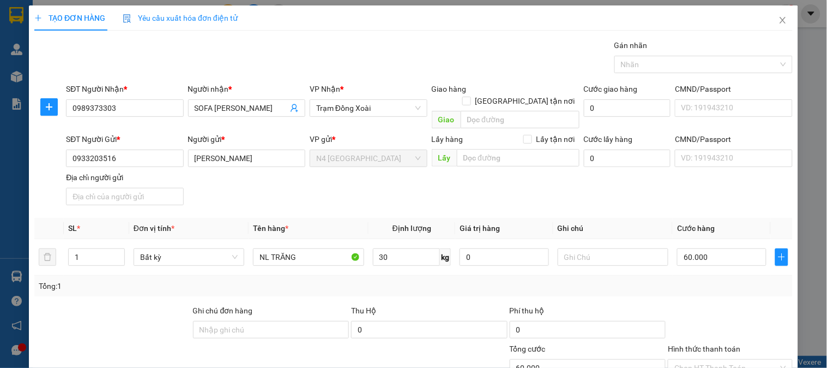
click at [477, 280] on div "Tổng: 1" at bounding box center [414, 286] width 750 height 12
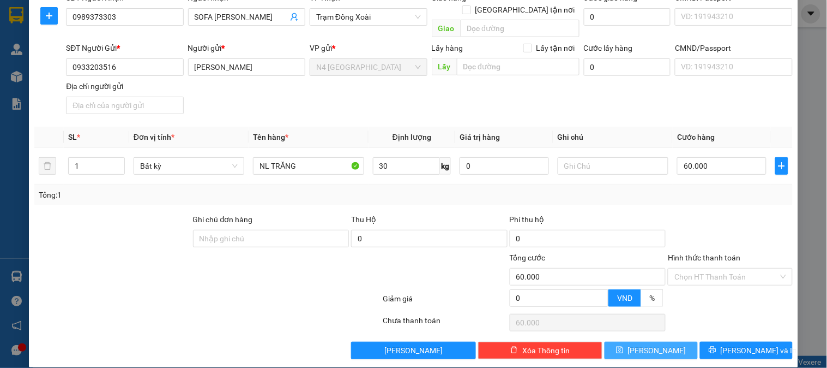
click at [641, 341] on button "[PERSON_NAME]" at bounding box center [651, 349] width 93 height 17
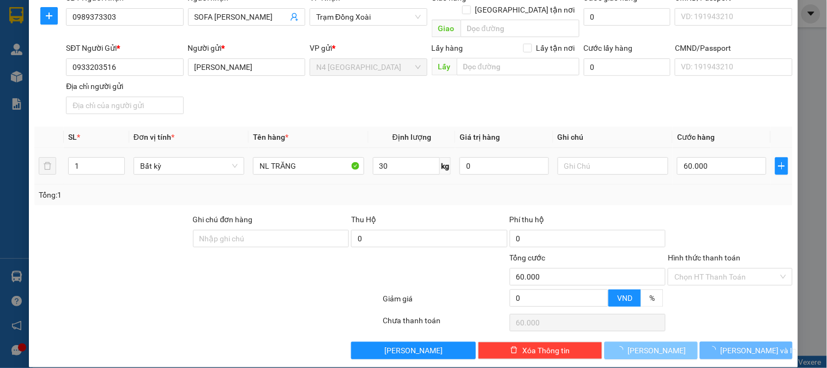
type input "0"
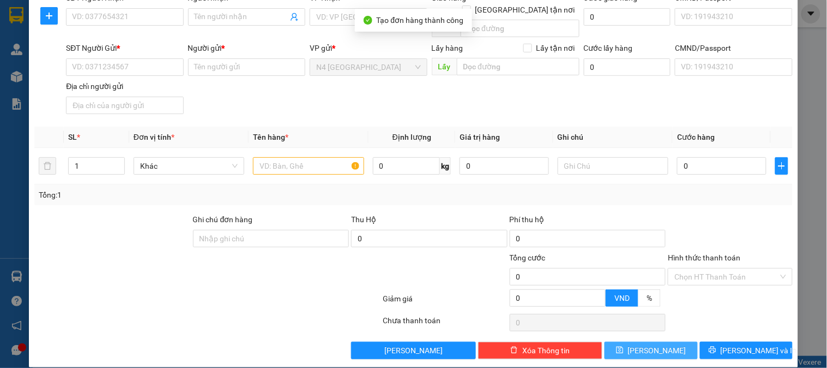
scroll to position [0, 0]
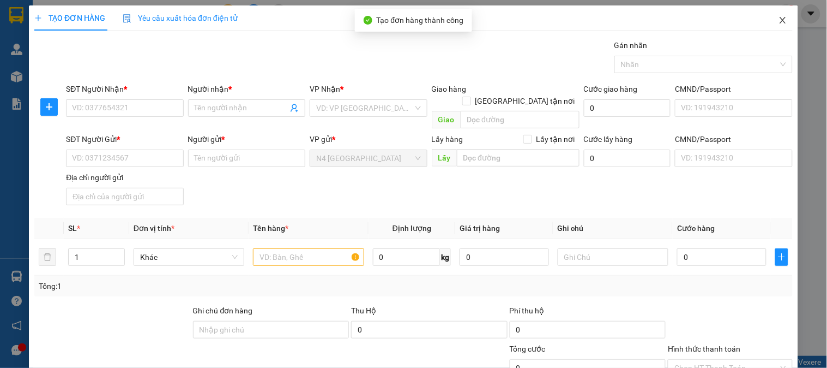
click at [780, 22] on icon "close" at bounding box center [783, 20] width 6 height 7
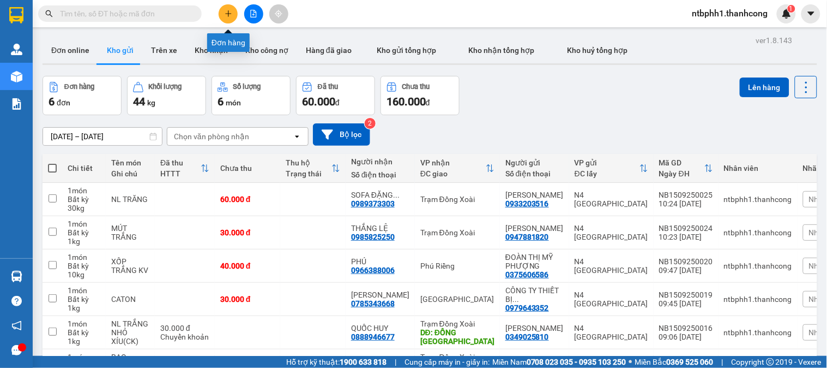
click at [220, 9] on button at bounding box center [228, 13] width 19 height 19
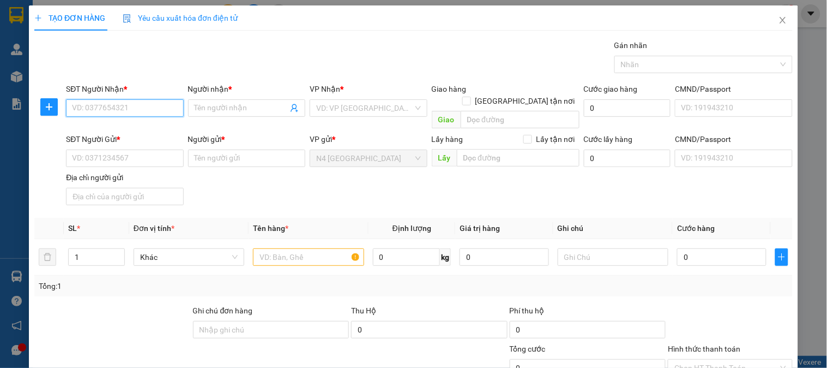
click at [105, 103] on input "SĐT Người Nhận *" at bounding box center [124, 107] width 117 height 17
paste input "0918876884"
type input "0918876884"
type input "ANH THO"
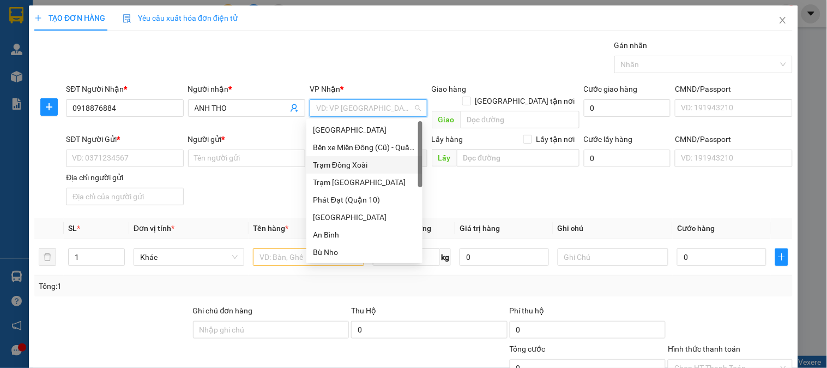
click at [359, 159] on div "Trạm Đồng Xoài" at bounding box center [364, 165] width 103 height 12
click at [92, 149] on input "SĐT Người Gửi *" at bounding box center [124, 157] width 117 height 17
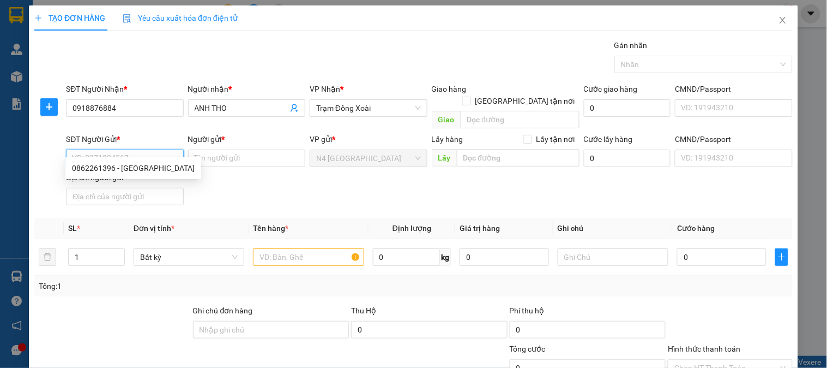
paste input "0346687624"
type input "0346687624"
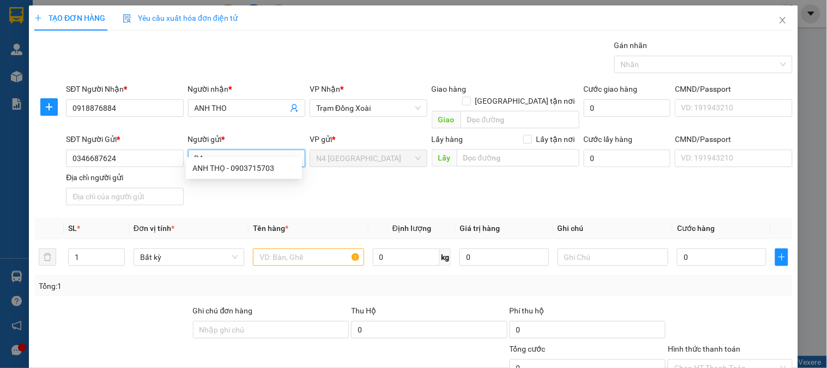
type input "D"
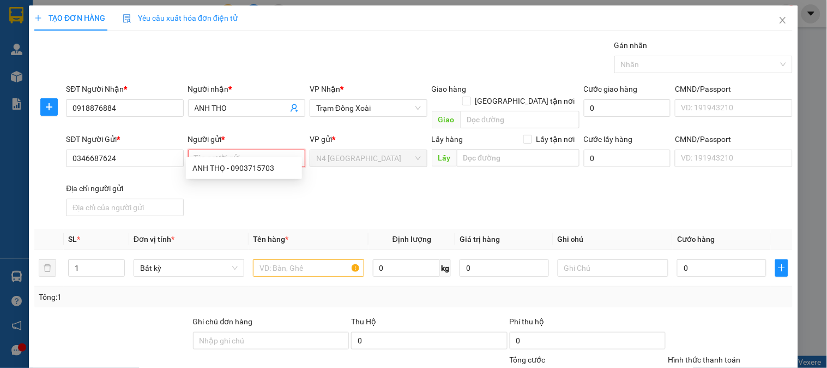
type input "D"
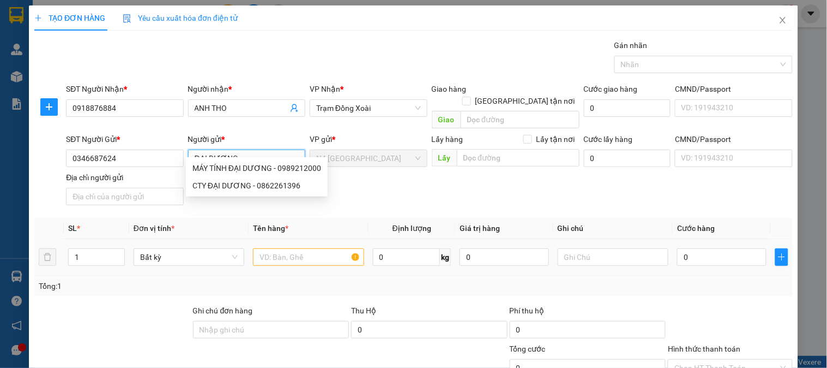
type input "ĐẠI DƯƠNG"
click at [299, 248] on input "text" at bounding box center [308, 256] width 111 height 17
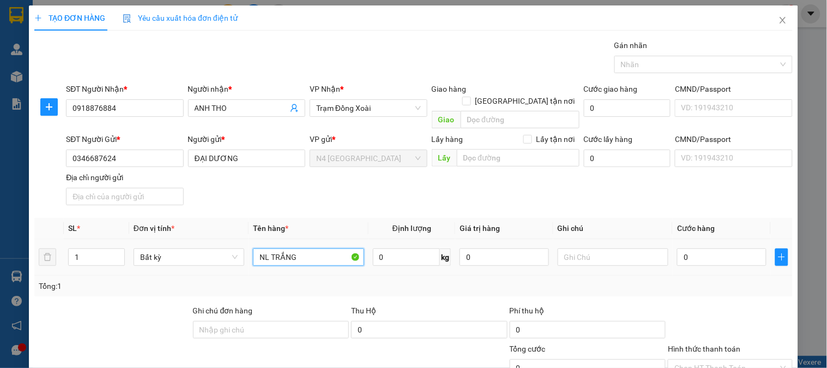
type input "NL TRẮNG"
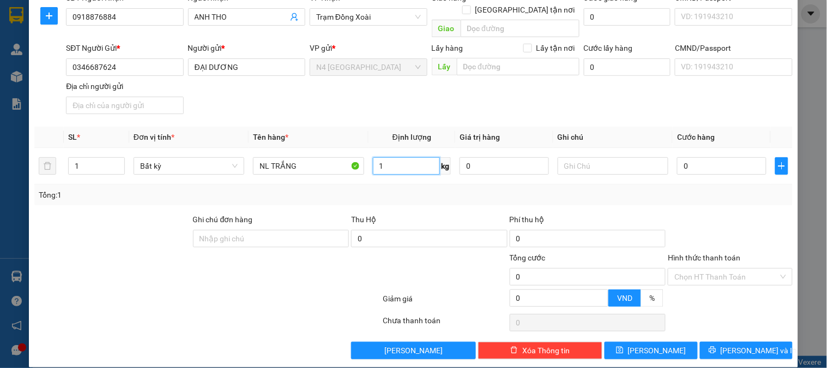
type input "1"
click at [441, 258] on div at bounding box center [445, 270] width 127 height 38
type input "30.000"
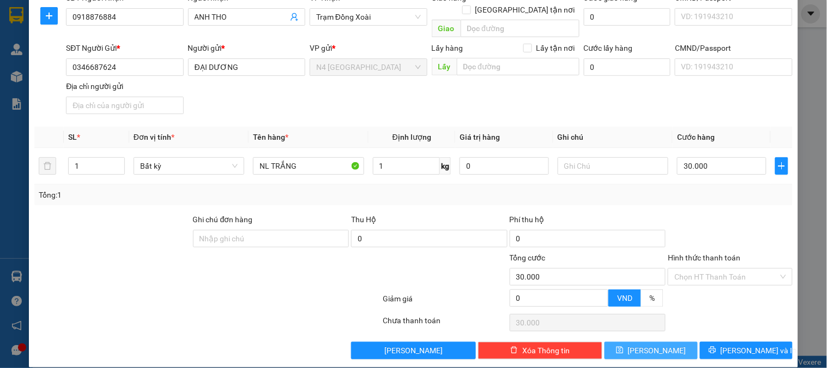
click at [624, 346] on icon "save" at bounding box center [620, 350] width 8 height 8
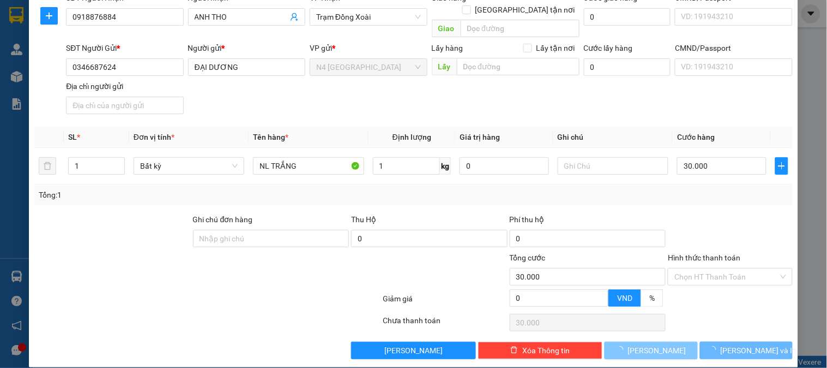
type input "0"
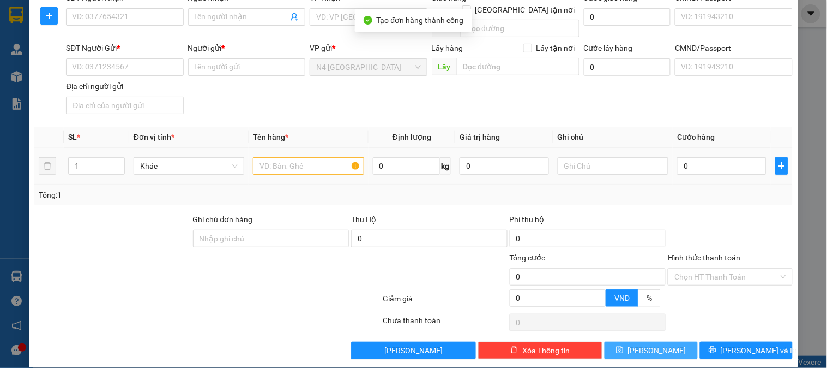
scroll to position [0, 0]
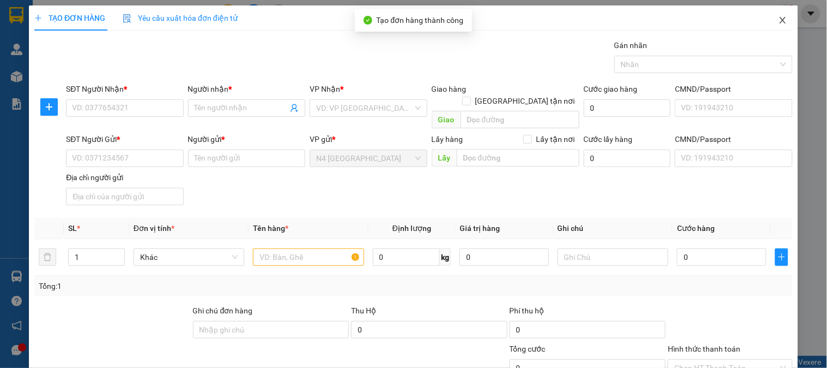
click at [779, 21] on icon "close" at bounding box center [783, 20] width 9 height 9
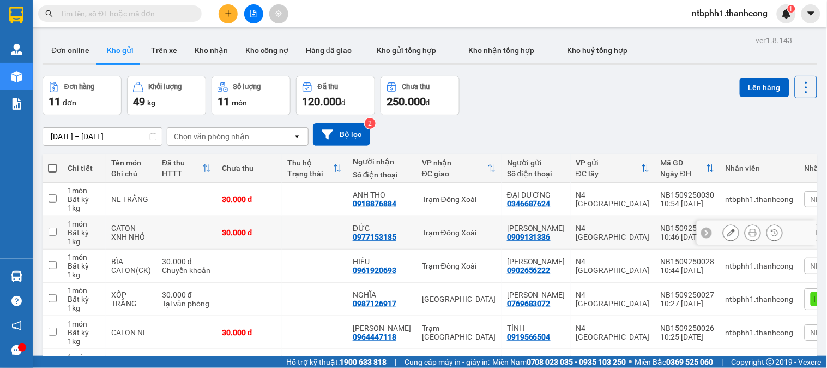
scroll to position [61, 0]
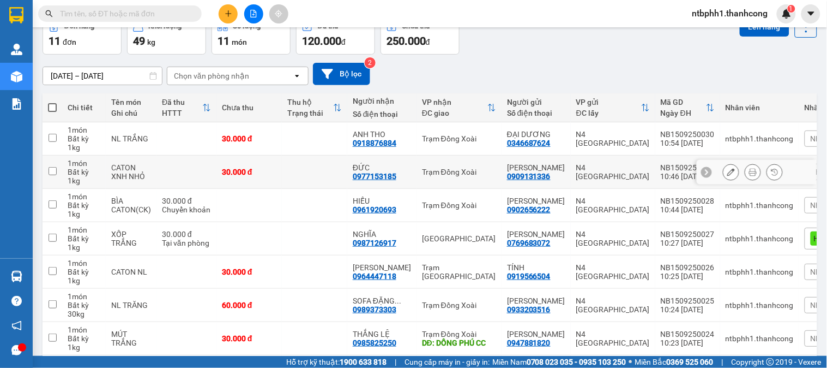
click at [56, 171] on input "checkbox" at bounding box center [53, 171] width 8 height 8
checkbox input "true"
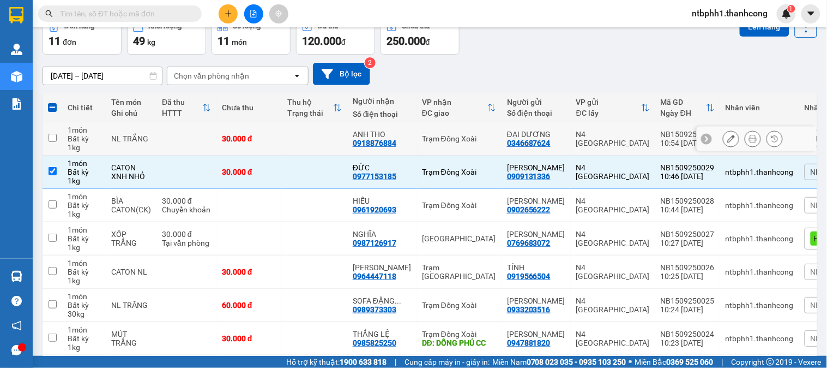
click at [52, 139] on input "checkbox" at bounding box center [53, 138] width 8 height 8
checkbox input "true"
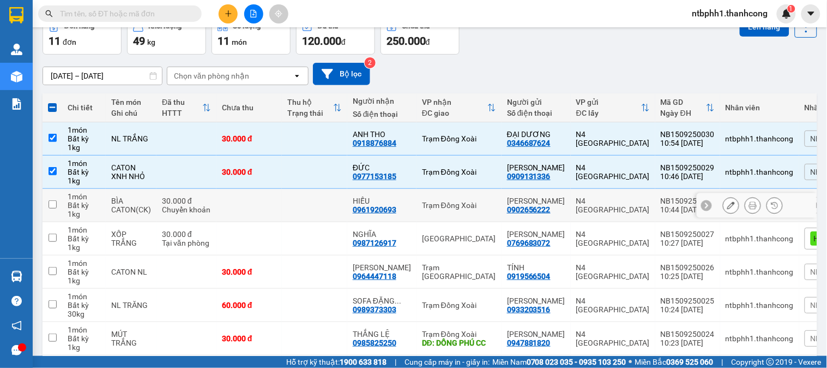
click at [52, 204] on input "checkbox" at bounding box center [53, 204] width 8 height 8
checkbox input "true"
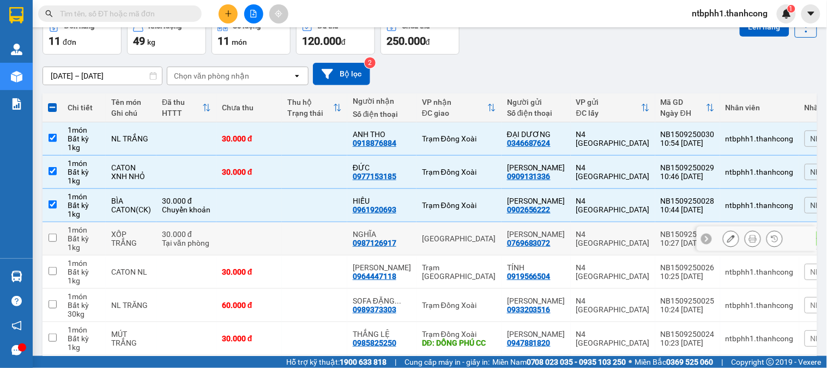
click at [49, 238] on input "checkbox" at bounding box center [53, 237] width 8 height 8
checkbox input "true"
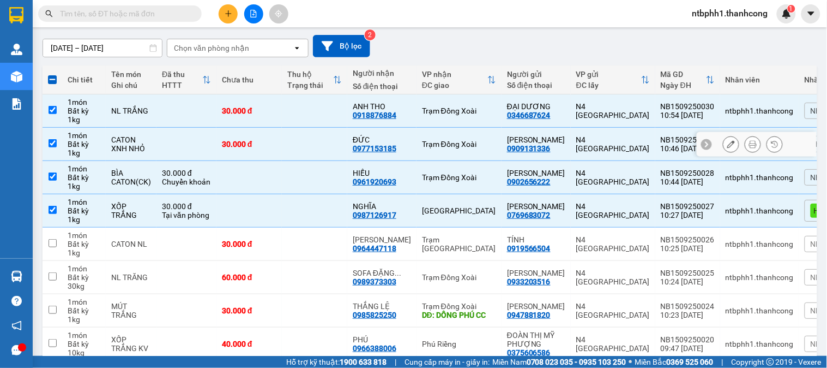
scroll to position [0, 0]
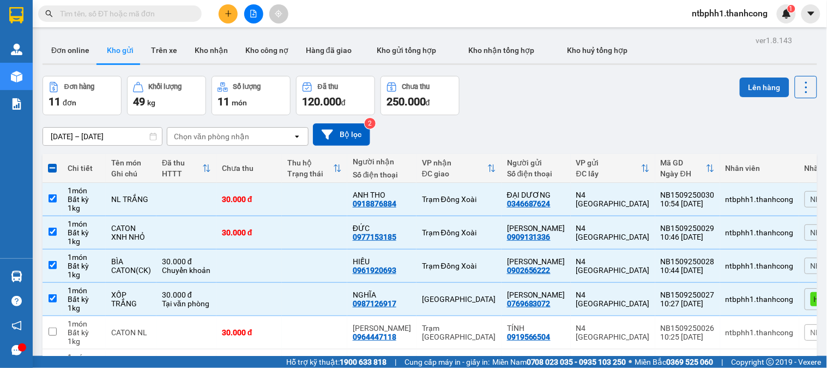
click at [759, 86] on button "Lên hàng" at bounding box center [765, 87] width 50 height 20
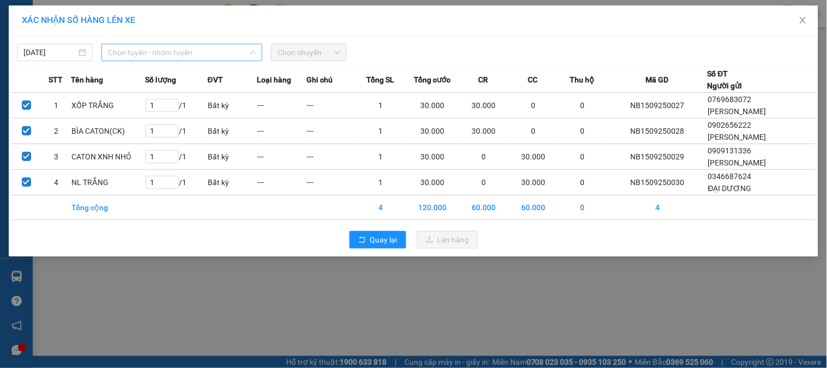
click at [194, 53] on span "Chọn tuyến - nhóm tuyến" at bounding box center [182, 52] width 148 height 16
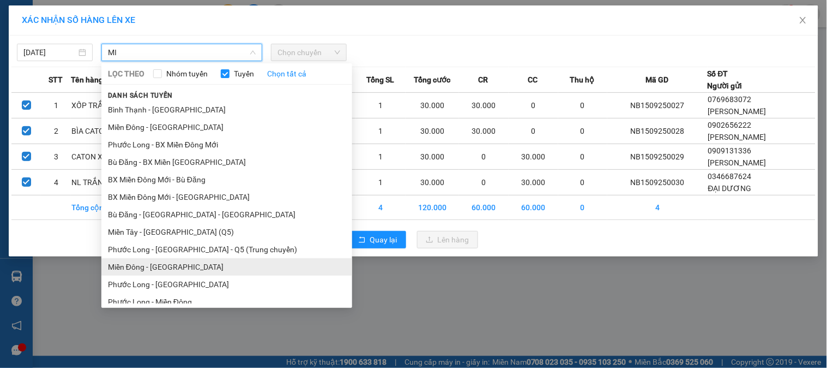
type input "MI"
click at [201, 268] on li "Miền Đông - [GEOGRAPHIC_DATA]" at bounding box center [226, 266] width 251 height 17
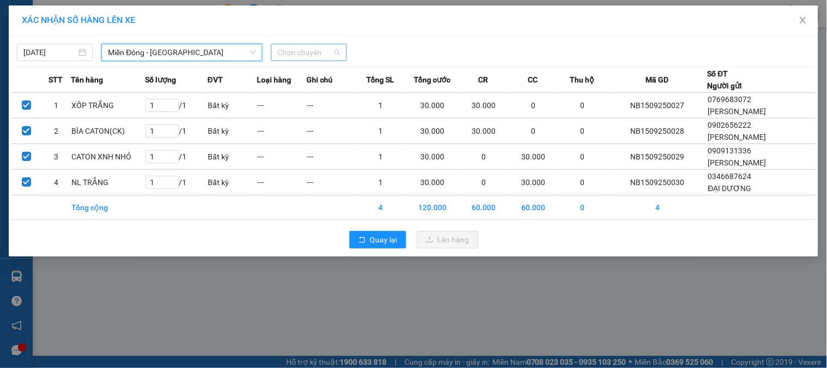
click at [299, 55] on span "Chọn chuyến" at bounding box center [309, 52] width 63 height 16
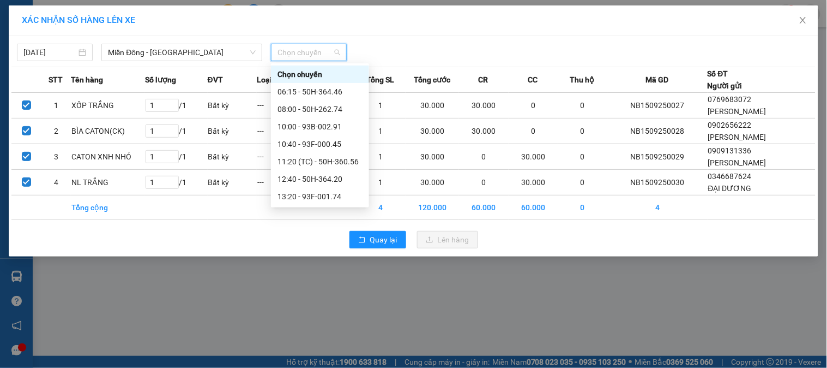
click at [300, 55] on span "Chọn chuyến" at bounding box center [309, 52] width 63 height 16
type input "045"
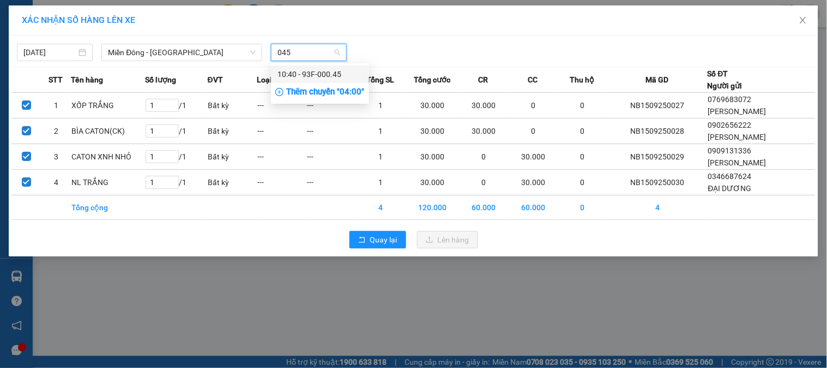
click at [319, 74] on div "10:40 - 93F-000.45" at bounding box center [320, 74] width 85 height 12
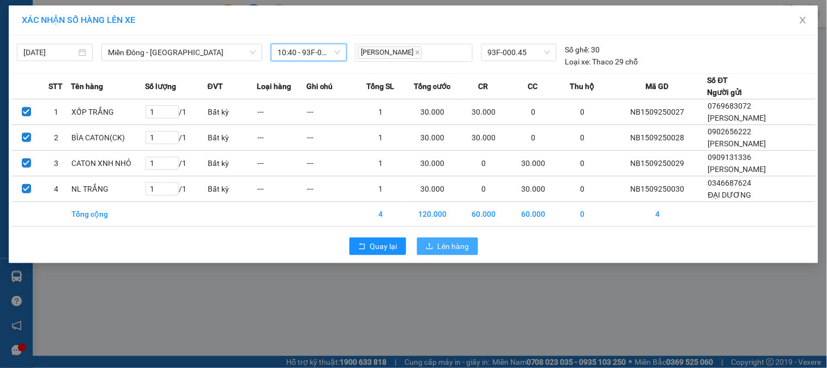
click at [450, 252] on span "Lên hàng" at bounding box center [454, 246] width 32 height 12
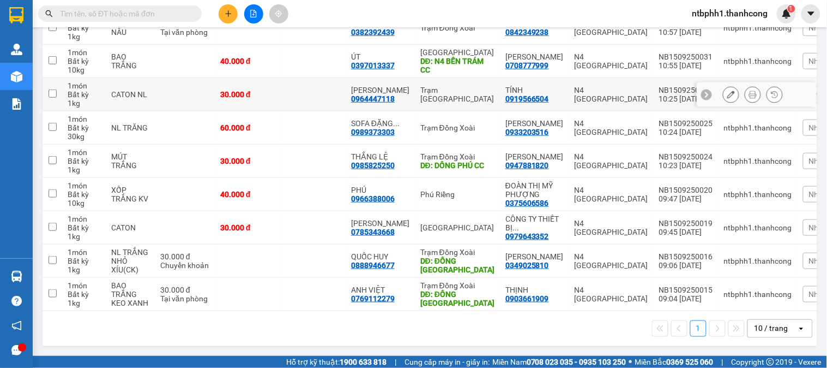
scroll to position [88, 0]
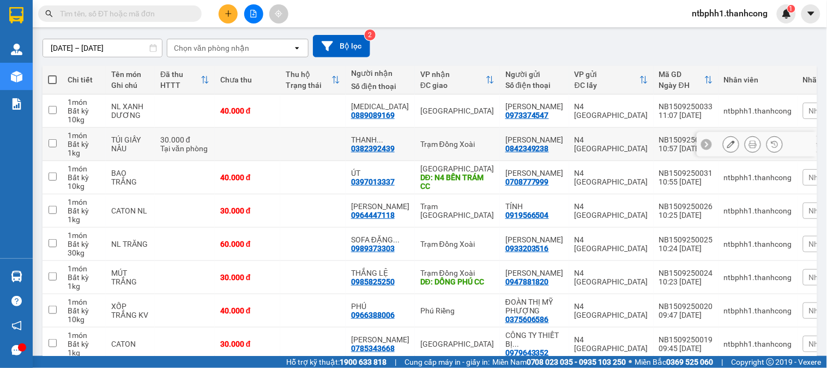
click at [51, 145] on input "checkbox" at bounding box center [53, 143] width 8 height 8
checkbox input "true"
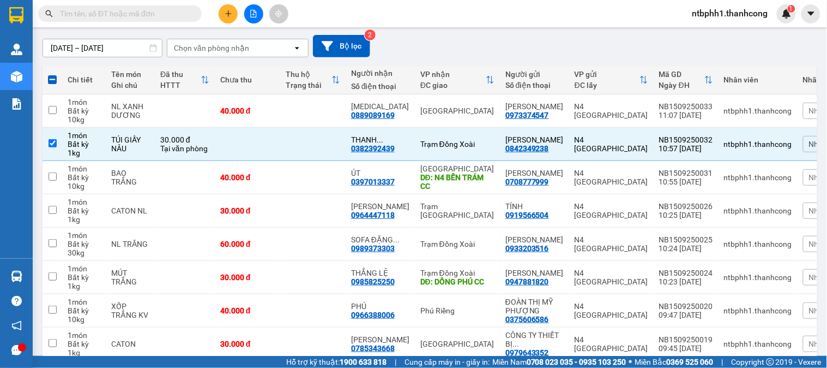
scroll to position [0, 0]
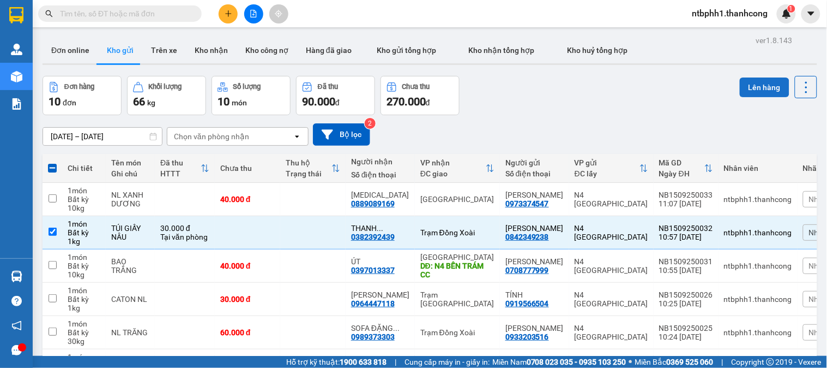
click at [747, 83] on button "Lên hàng" at bounding box center [765, 87] width 50 height 20
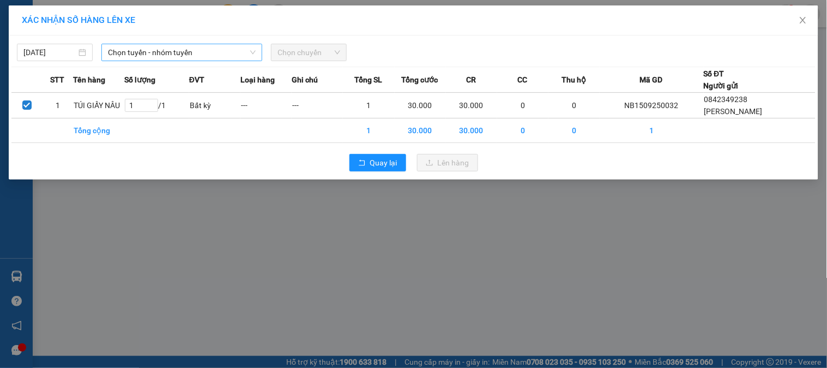
click at [194, 57] on span "Chọn tuyến - nhóm tuyến" at bounding box center [182, 52] width 148 height 16
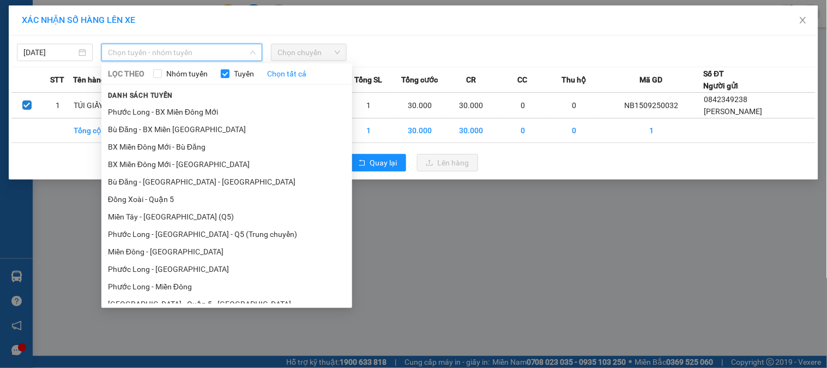
scroll to position [363, 0]
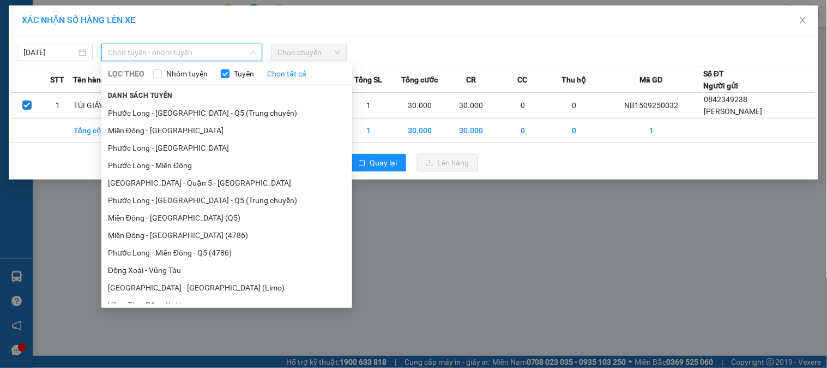
click at [184, 134] on li "Miền Đông - [GEOGRAPHIC_DATA]" at bounding box center [226, 130] width 251 height 17
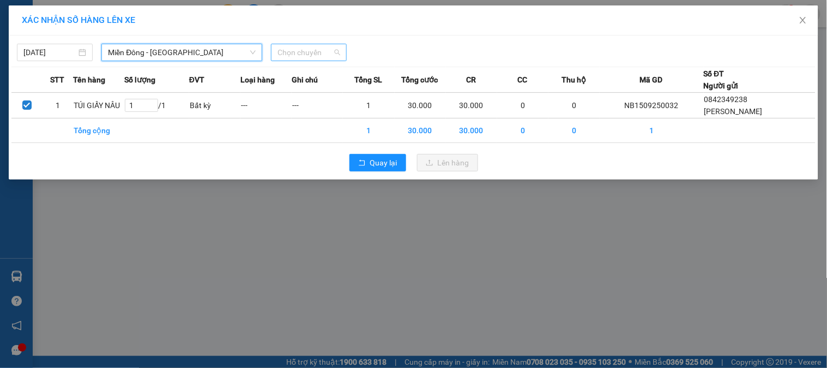
click at [325, 51] on span "Chọn chuyến" at bounding box center [309, 52] width 63 height 16
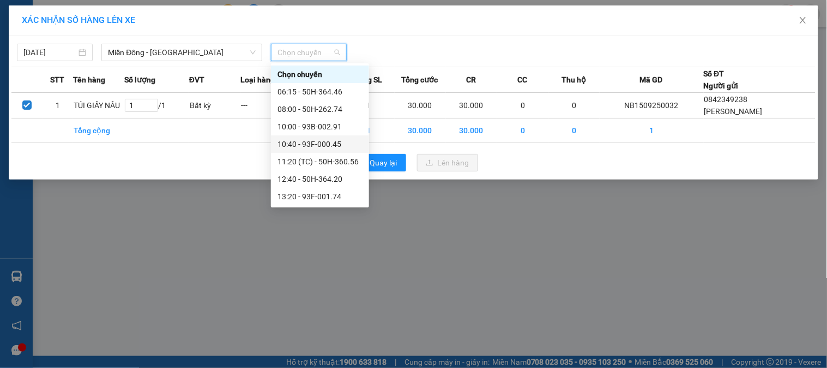
click at [340, 148] on div "10:40 - 93F-000.45" at bounding box center [320, 144] width 85 height 12
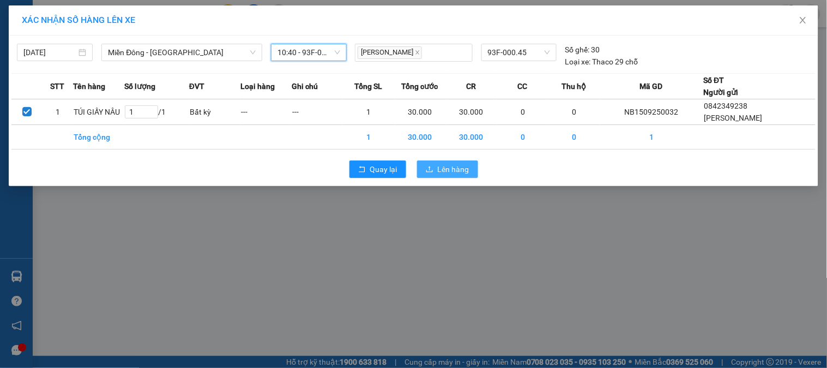
click at [431, 167] on icon "upload" at bounding box center [430, 169] width 8 height 8
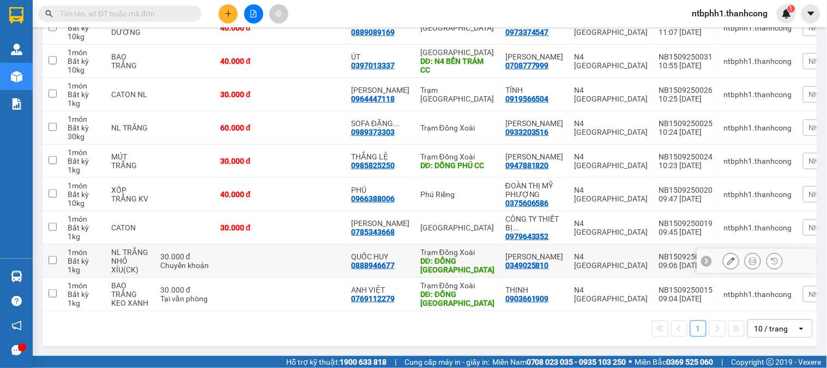
scroll to position [55, 0]
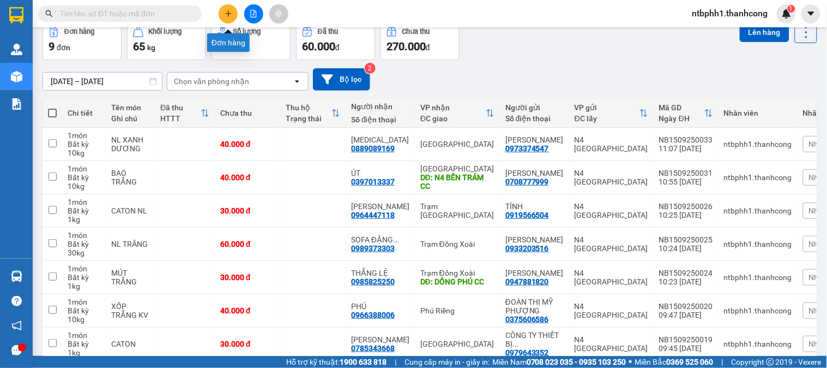
click at [227, 10] on icon "plus" at bounding box center [229, 14] width 8 height 8
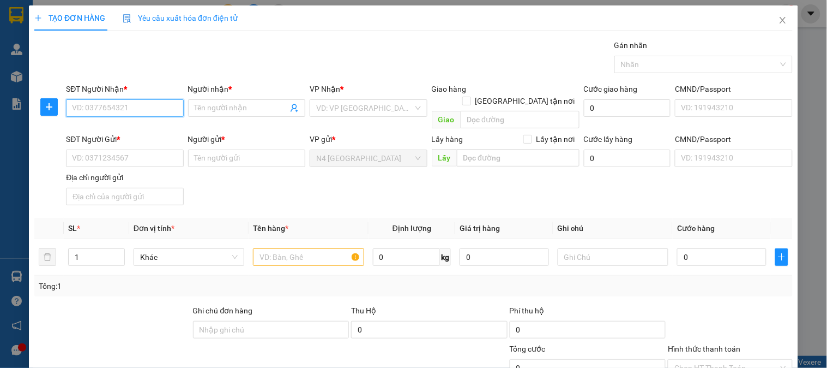
click at [111, 107] on input "SĐT Người Nhận *" at bounding box center [124, 107] width 117 height 17
paste input "0908947215"
type input "0908947215"
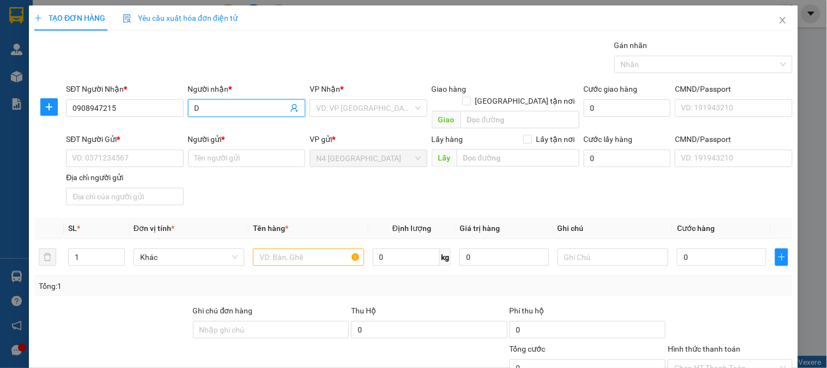
type input "D"
type input "ĐIỆP"
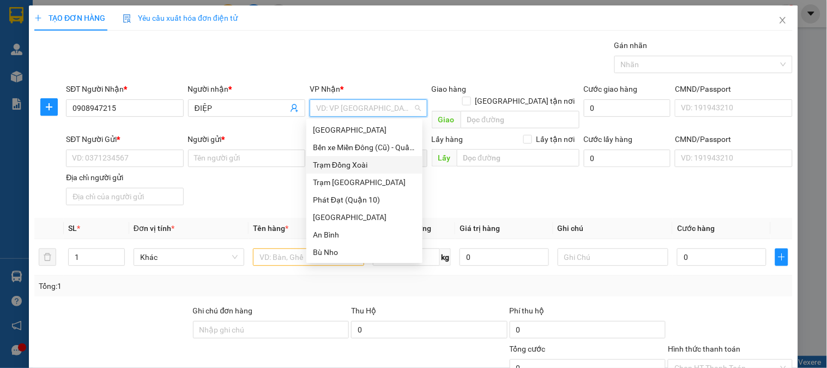
click at [341, 166] on div "Trạm Đồng Xoài" at bounding box center [364, 165] width 103 height 12
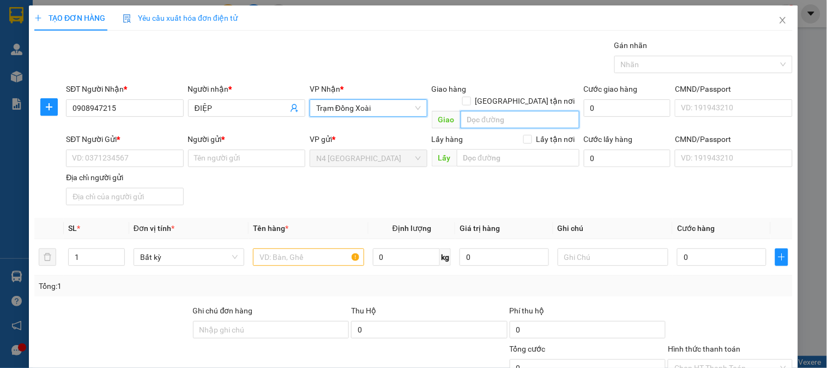
click at [489, 112] on input "search" at bounding box center [520, 119] width 119 height 17
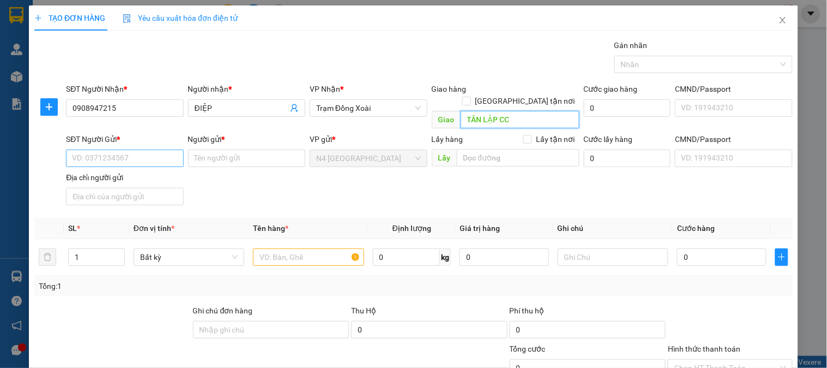
type input "TÂN LẬP CC"
click at [124, 149] on input "SĐT Người Gửi *" at bounding box center [124, 157] width 117 height 17
paste input "0967538944"
type input "0967538944"
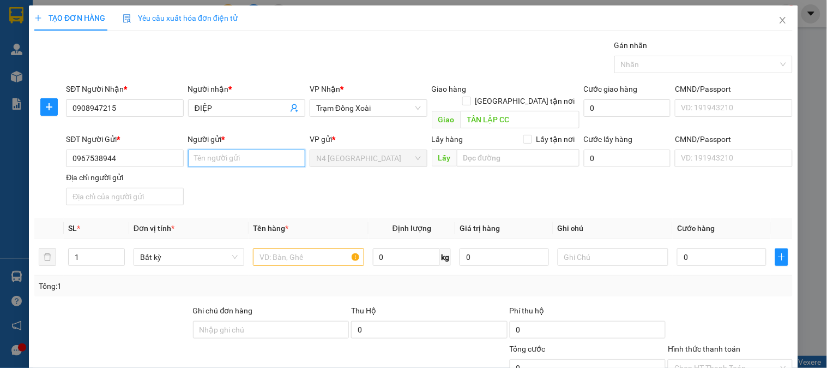
type input "H"
type input "KHÁCH VÃNG LAI"
click at [287, 252] on input "text" at bounding box center [308, 256] width 111 height 17
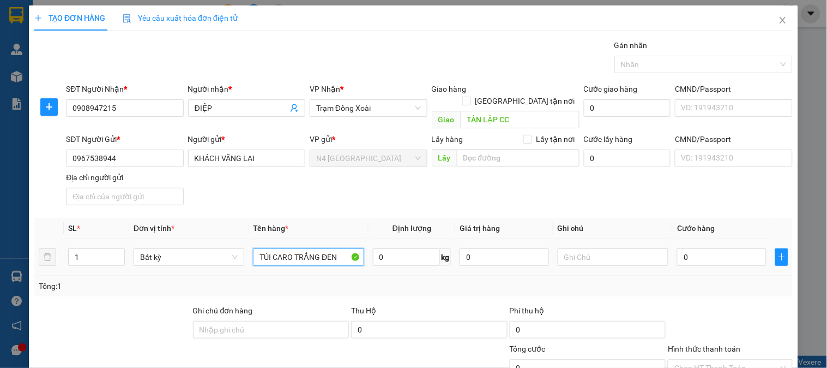
type input "TÚI CARO TRẮNG ĐEN"
type input "10"
click at [463, 280] on div "Tổng: 1" at bounding box center [414, 286] width 750 height 12
type input "40.000"
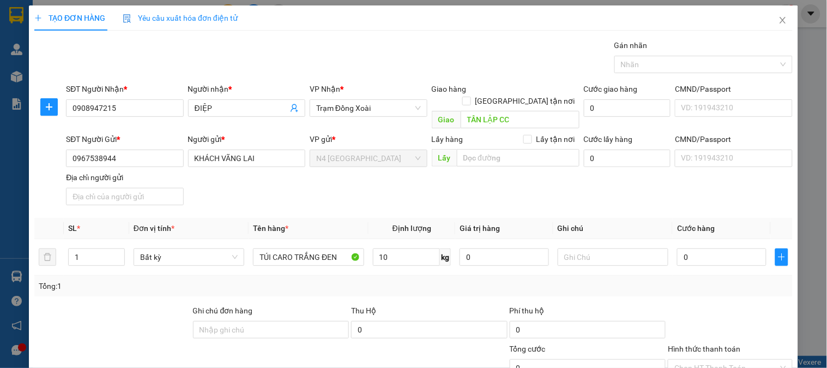
type input "40.000"
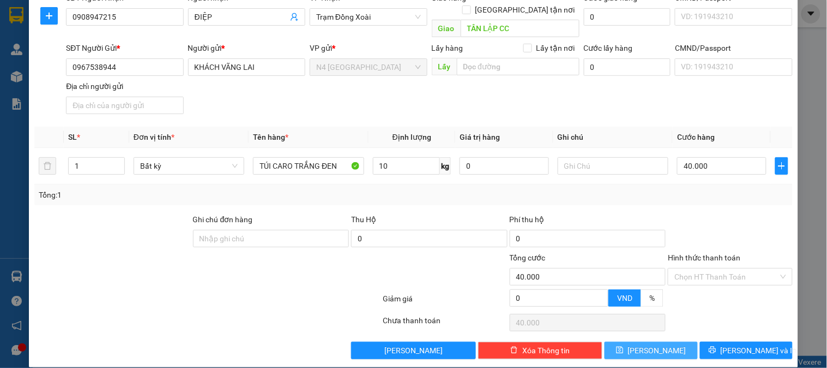
click at [647, 344] on span "[PERSON_NAME]" at bounding box center [657, 350] width 58 height 12
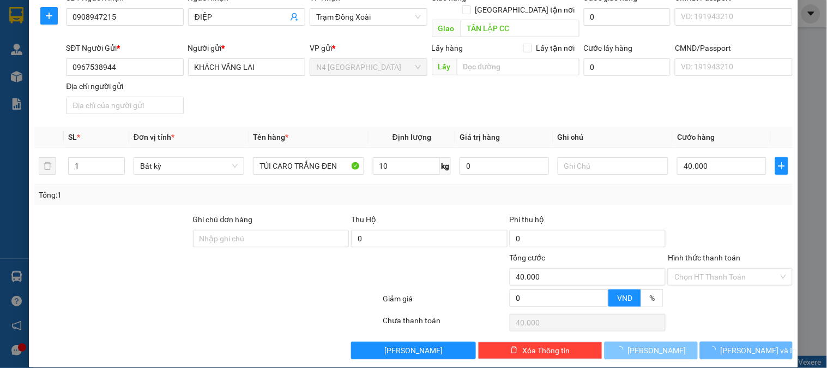
type input "0"
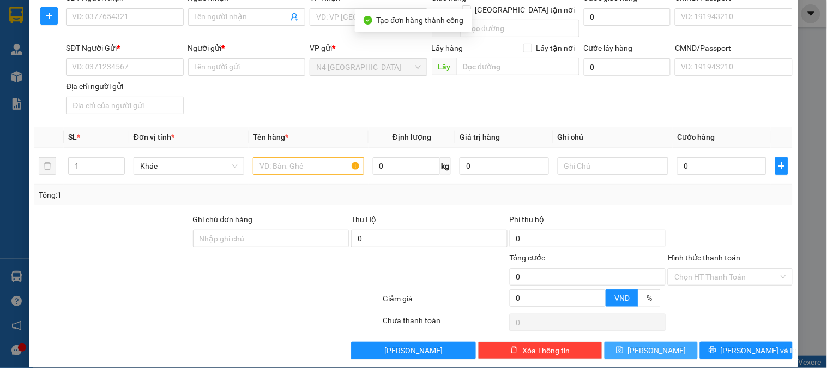
scroll to position [0, 0]
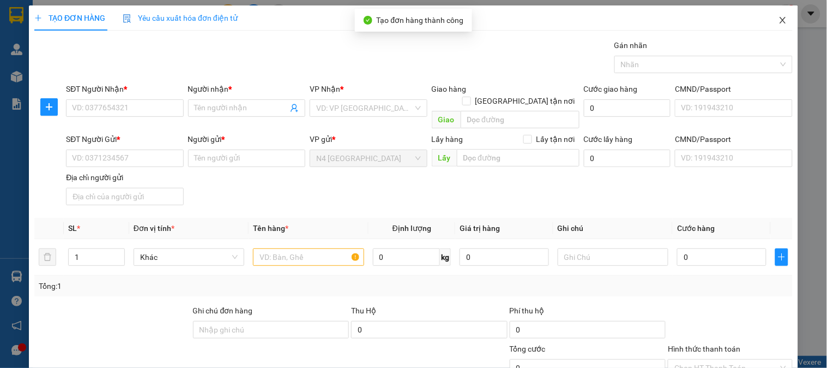
click at [780, 22] on icon "close" at bounding box center [783, 20] width 6 height 7
